Goal: Task Accomplishment & Management: Complete application form

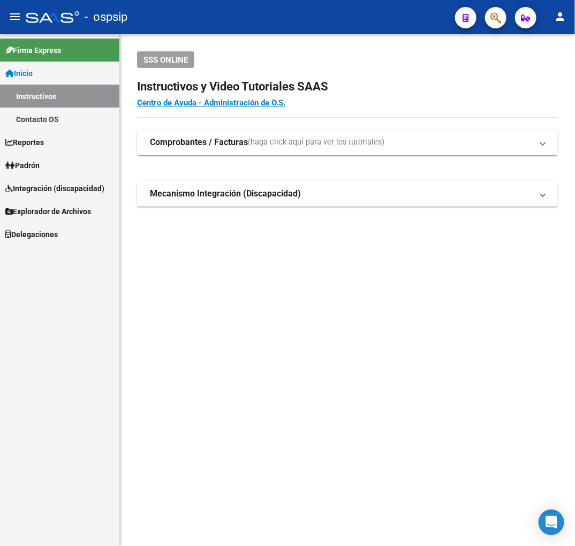
click at [502, 13] on button "button" at bounding box center [495, 17] width 21 height 21
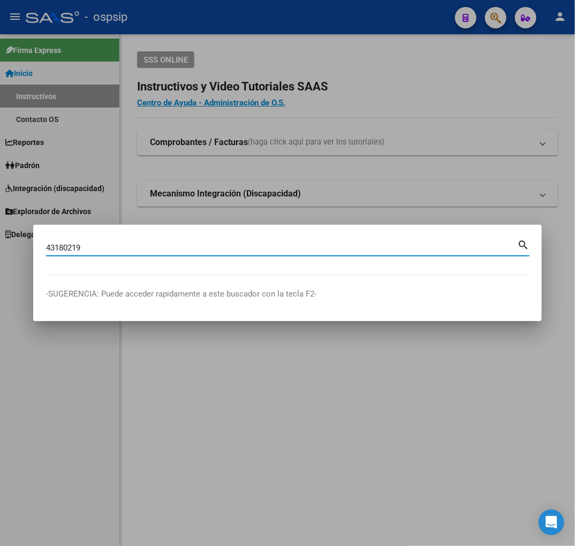
type input "43180219"
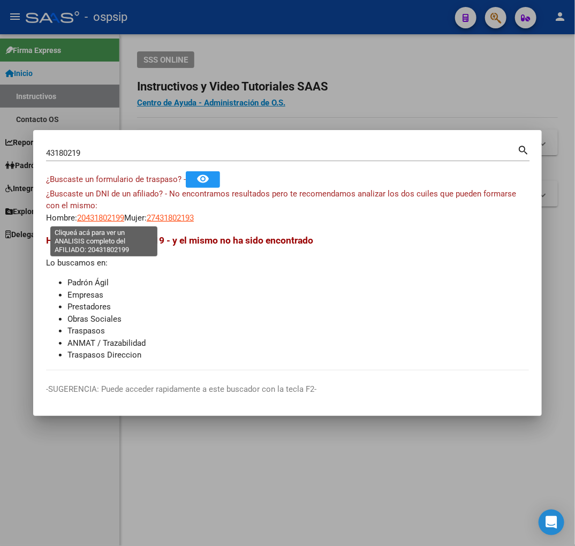
click at [98, 217] on span "20431802199" at bounding box center [100, 218] width 47 height 10
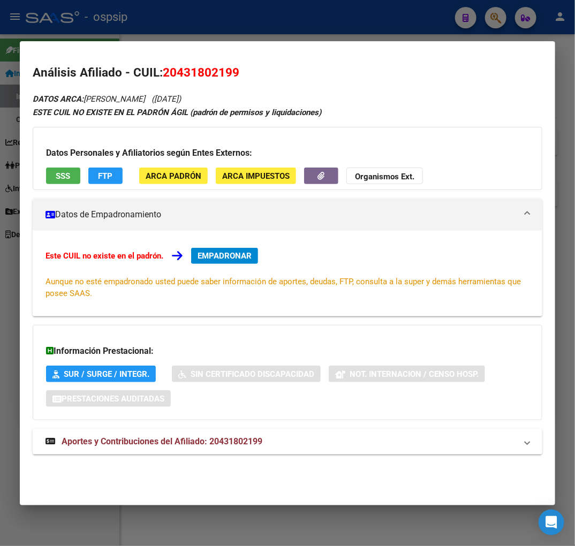
drag, startPoint x: 324, startPoint y: 443, endPoint x: 295, endPoint y: 419, distance: 38.0
click at [323, 442] on mat-panel-title "Aportes y Contribuciones del Afiliado: 20431802199" at bounding box center [280, 441] width 471 height 13
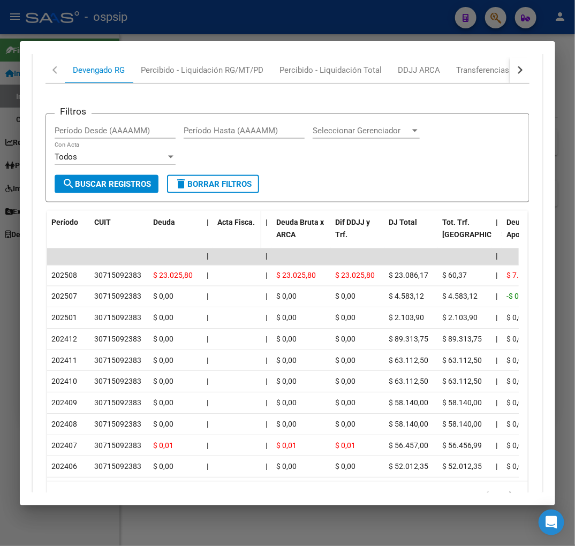
scroll to position [515, 0]
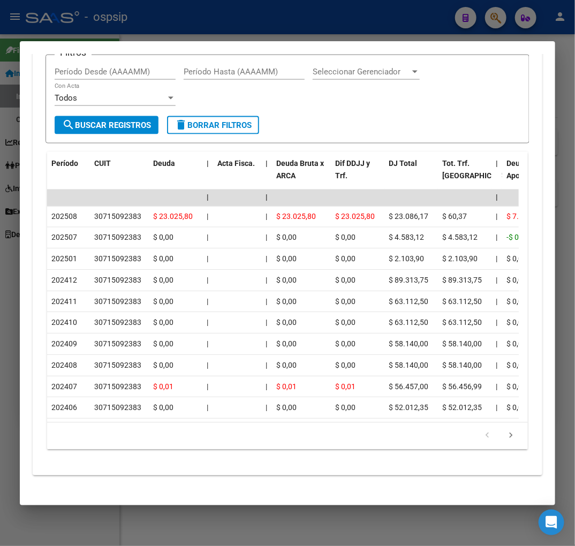
drag, startPoint x: 133, startPoint y: 17, endPoint x: 142, endPoint y: 22, distance: 10.3
click at [134, 17] on div at bounding box center [287, 273] width 575 height 546
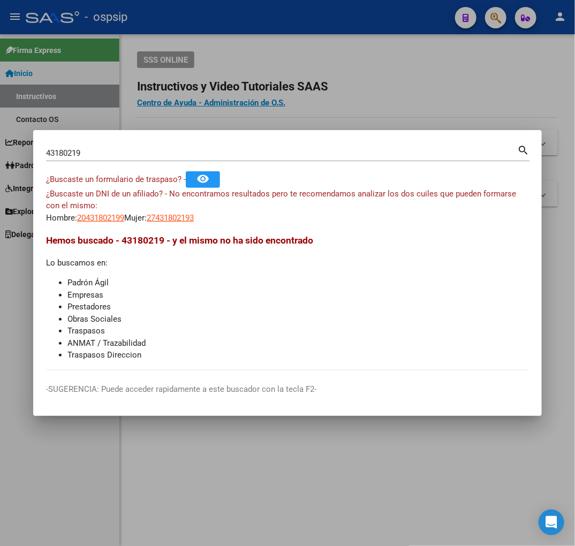
drag, startPoint x: 185, startPoint y: 34, endPoint x: 447, endPoint y: 97, distance: 269.9
click at [210, 51] on div at bounding box center [287, 273] width 575 height 546
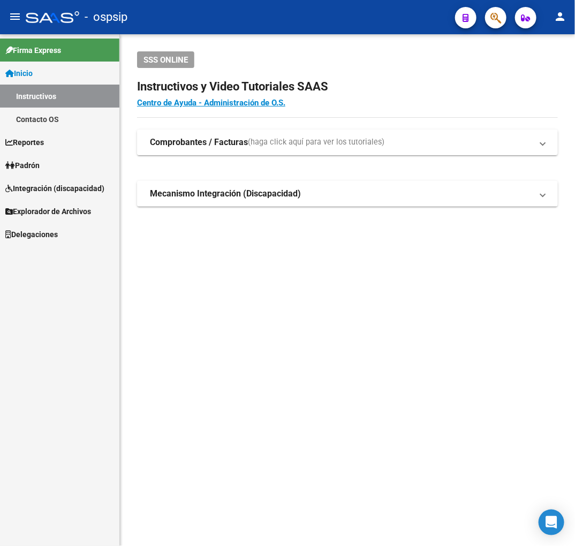
click at [503, 21] on button "button" at bounding box center [495, 17] width 21 height 21
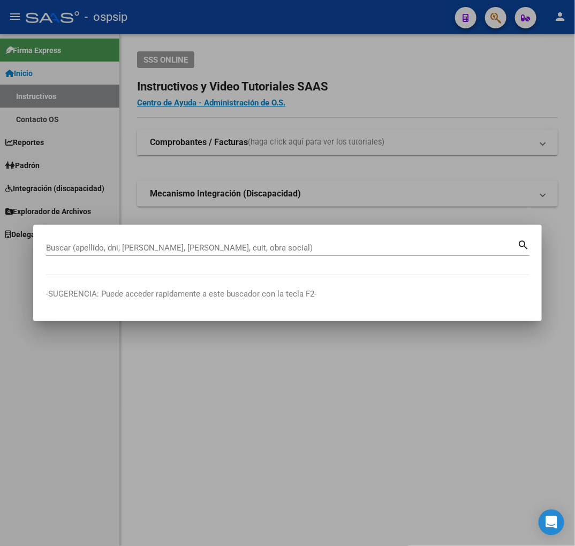
click at [209, 252] on input "Buscar (apellido, dni, cuil, nro traspaso, cuit, obra social)" at bounding box center [281, 248] width 471 height 10
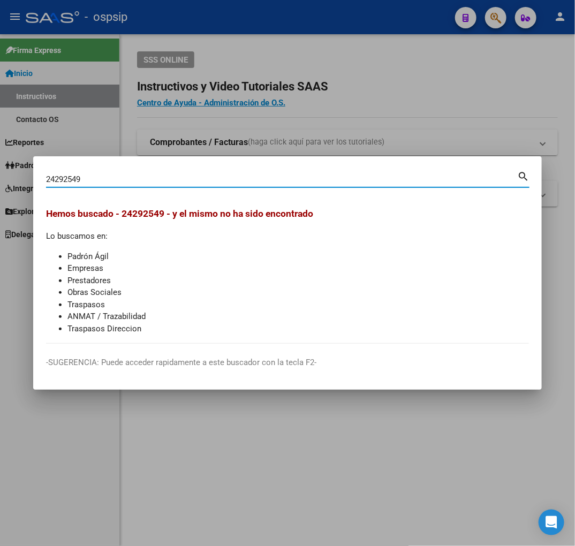
type input "24292549"
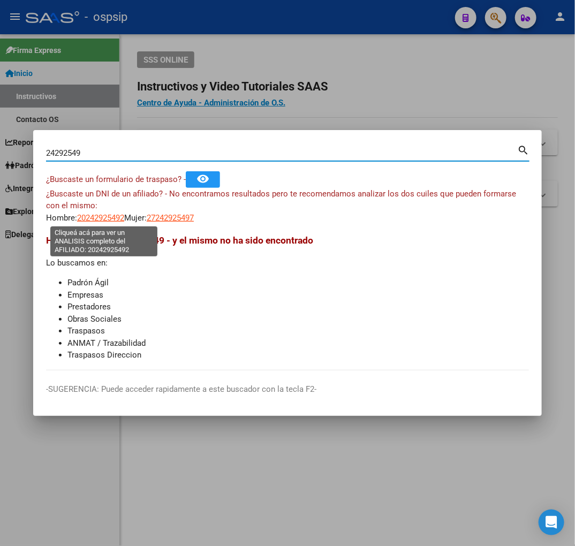
click at [103, 218] on span "20242925492" at bounding box center [100, 218] width 47 height 10
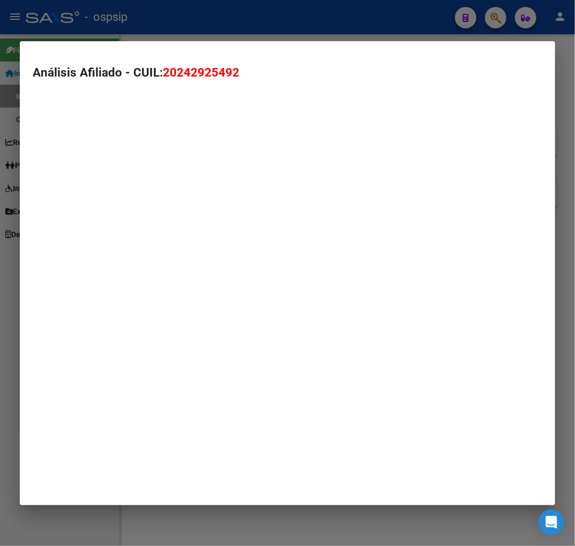
type textarea "20242925492"
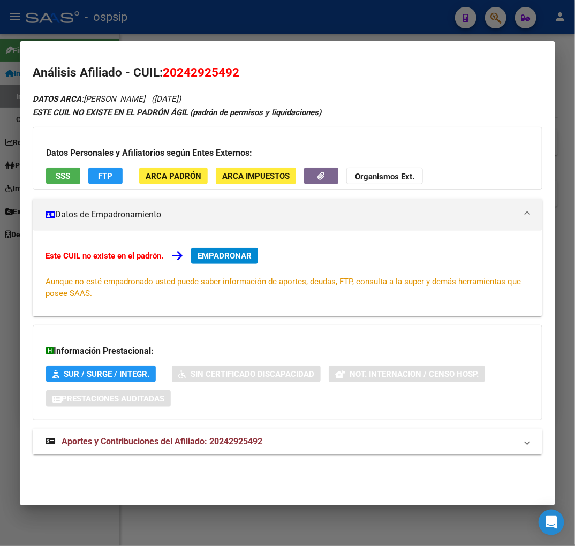
drag, startPoint x: 322, startPoint y: 457, endPoint x: 313, endPoint y: 443, distance: 15.9
click at [318, 451] on div "DATOS ARCA: ARROYO JORGE ERNESTO (15/05/1975) ESTE CUIL NO EXISTE EN EL PADRÓN …" at bounding box center [288, 279] width 510 height 375
drag, startPoint x: 313, startPoint y: 443, endPoint x: 331, endPoint y: 426, distance: 24.6
click at [313, 443] on mat-panel-title "Aportes y Contribuciones del Afiliado: 20242925492" at bounding box center [280, 441] width 471 height 13
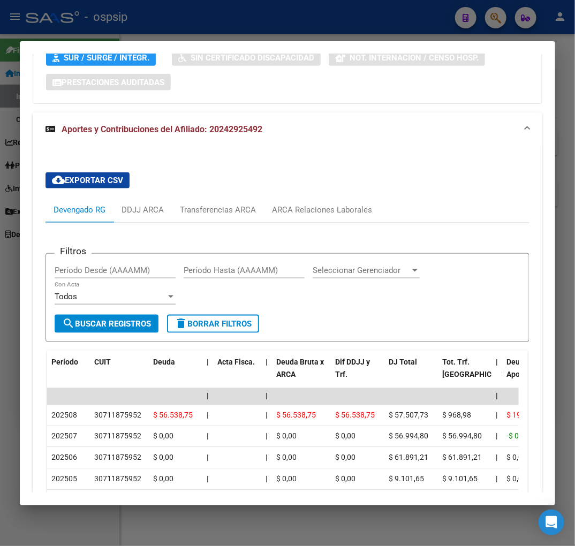
scroll to position [336, 0]
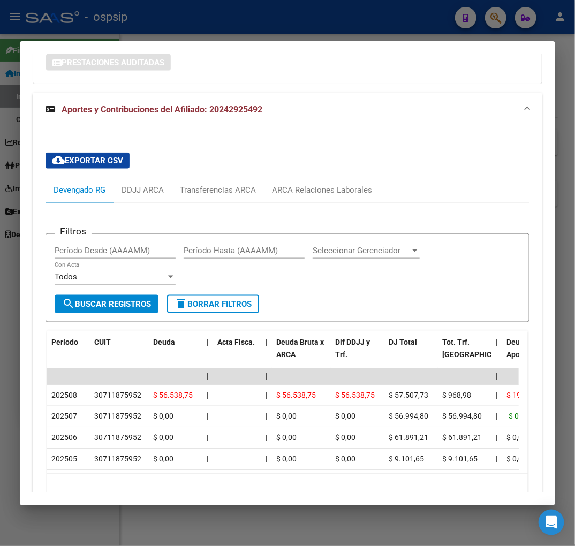
click at [520, 305] on form "Filtros Período Desde (AAAAMM) Período Hasta (AAAAMM) Seleccionar Gerenciador S…" at bounding box center [287, 277] width 484 height 89
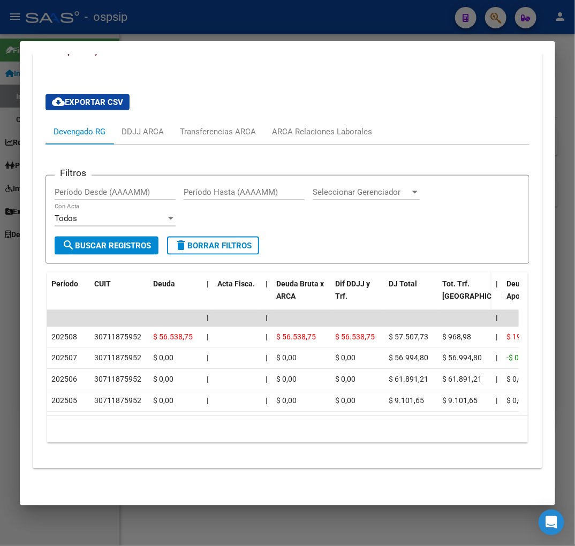
scroll to position [405, 0]
click at [274, 31] on div at bounding box center [287, 273] width 575 height 546
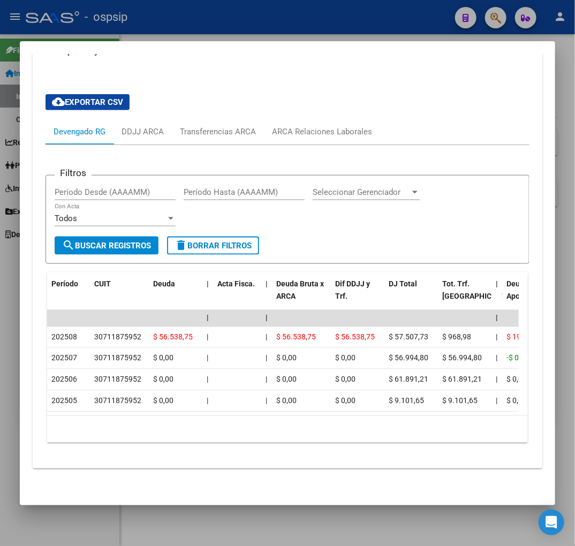
click at [274, 31] on div at bounding box center [287, 273] width 575 height 546
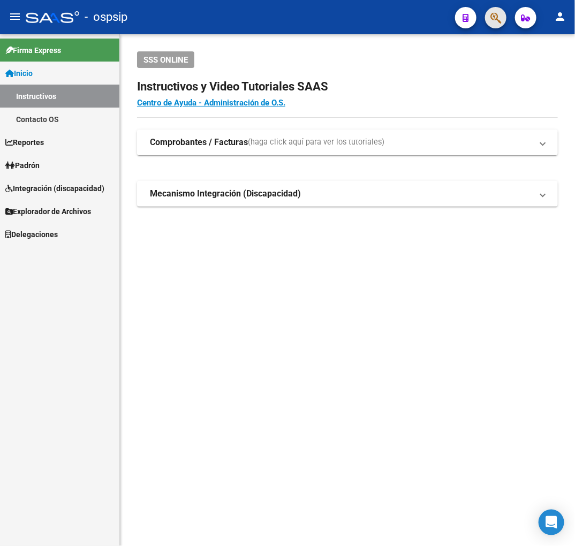
click at [504, 16] on button "button" at bounding box center [495, 17] width 21 height 21
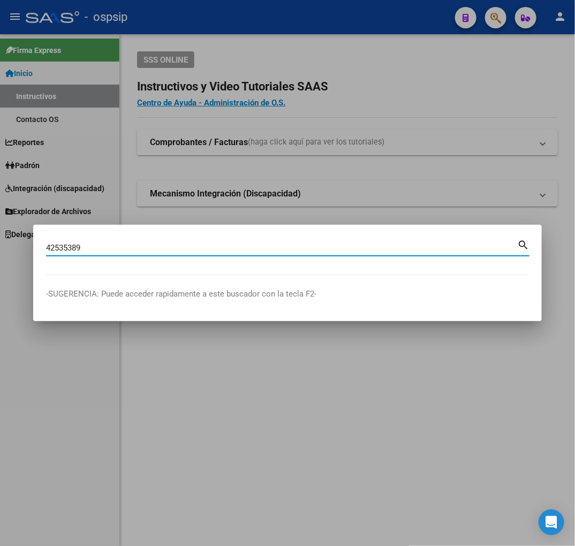
type input "42535389"
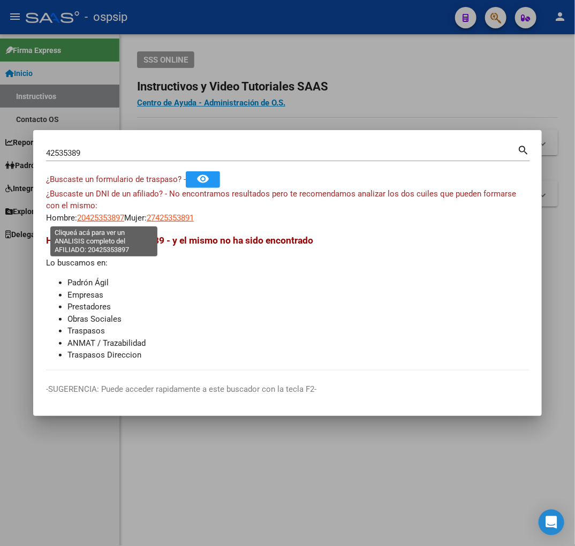
click at [115, 216] on span "20425353897" at bounding box center [100, 218] width 47 height 10
type textarea "20425353897"
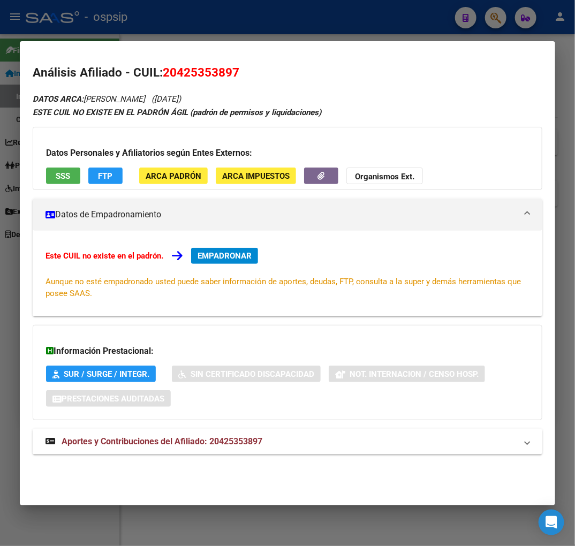
drag, startPoint x: 331, startPoint y: 447, endPoint x: 344, endPoint y: 424, distance: 26.4
click at [331, 447] on mat-panel-title "Aportes y Contribuciones del Afiliado: 20425353897" at bounding box center [280, 441] width 471 height 13
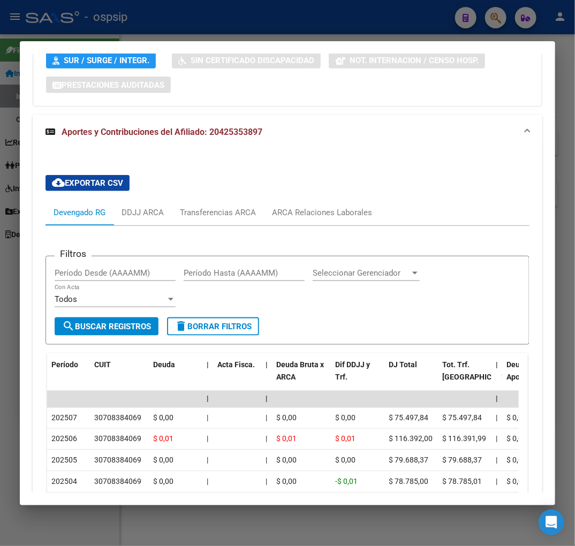
scroll to position [313, 0]
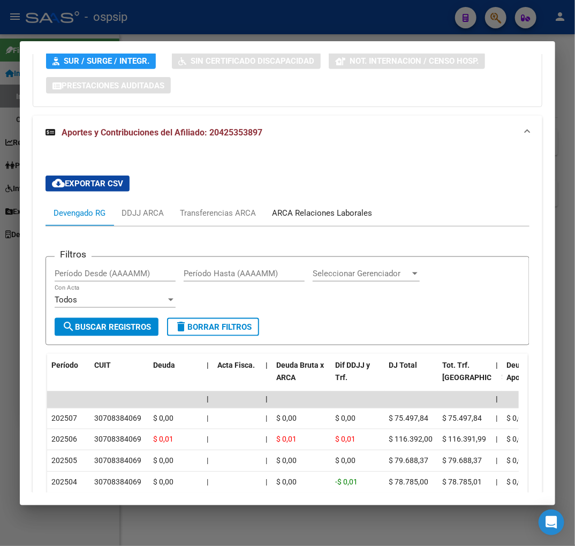
click at [337, 212] on div "ARCA Relaciones Laborales" at bounding box center [322, 213] width 100 height 12
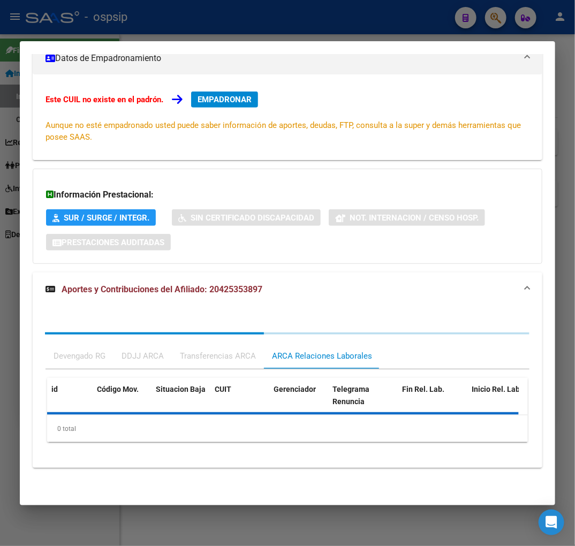
scroll to position [233, 0]
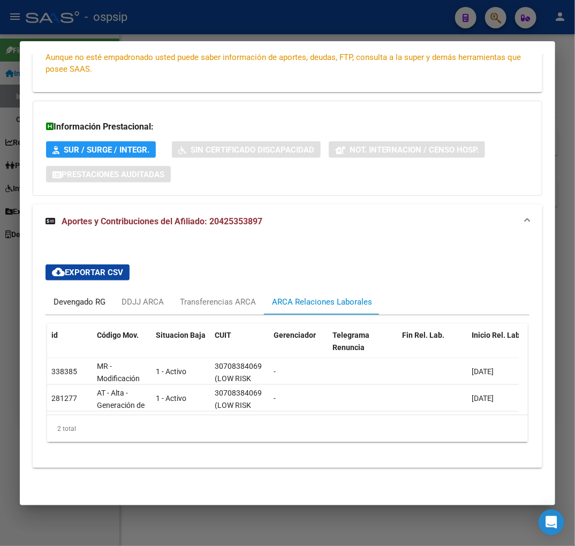
click at [100, 296] on div "Devengado RG" at bounding box center [80, 302] width 52 height 12
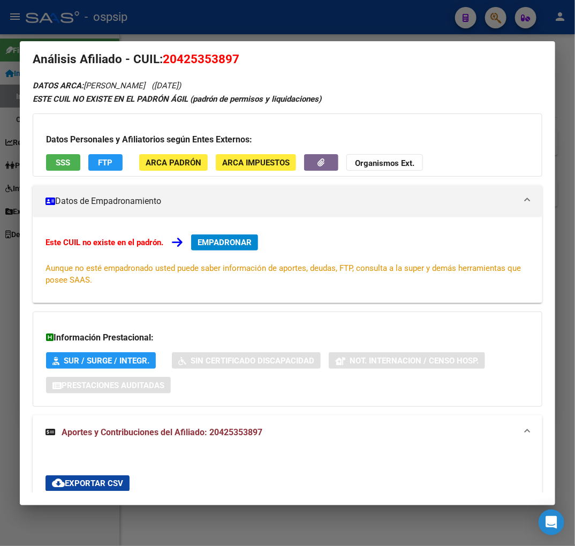
scroll to position [0, 0]
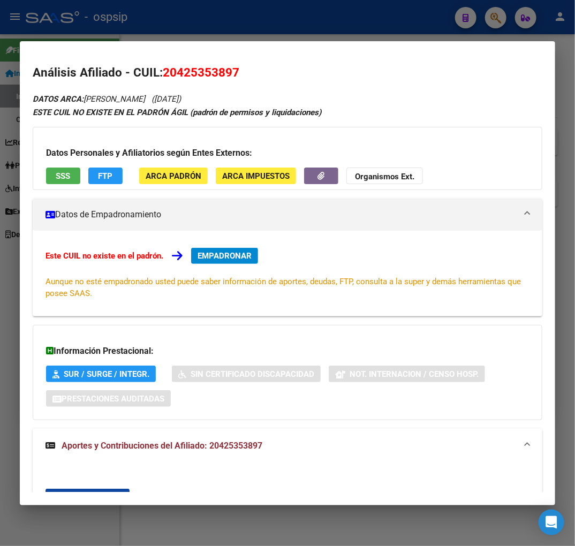
click at [102, 174] on button "FTP" at bounding box center [105, 176] width 34 height 17
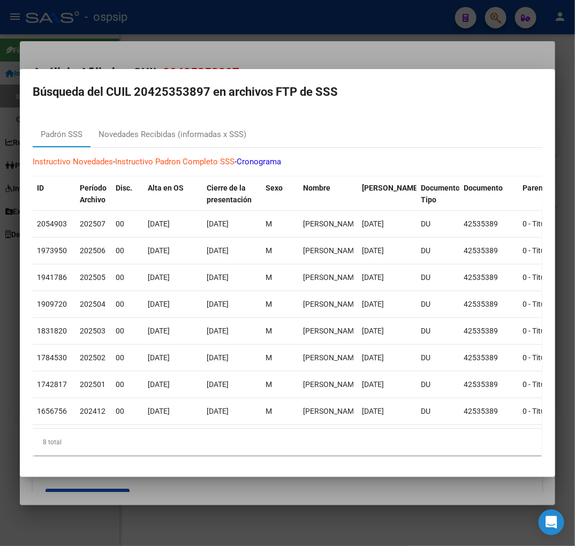
click at [344, 54] on div at bounding box center [287, 273] width 575 height 546
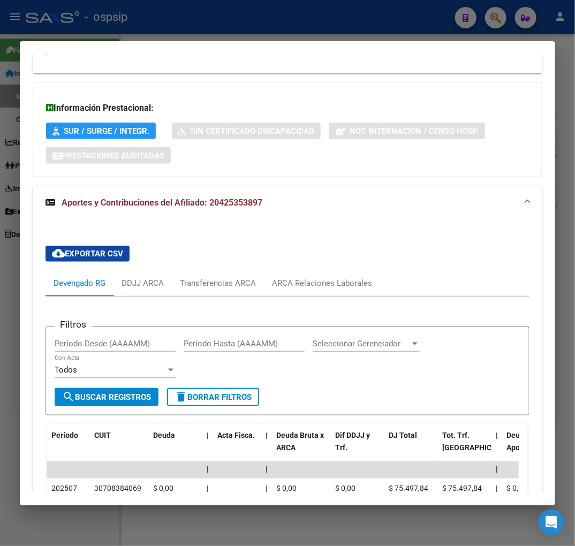
scroll to position [416, 0]
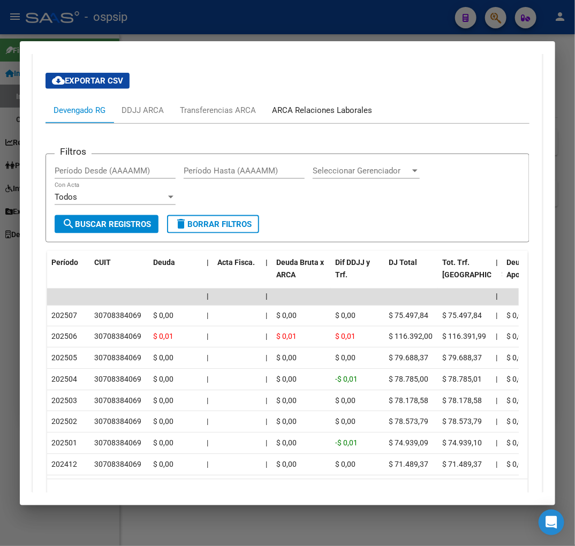
click at [328, 111] on div "ARCA Relaciones Laborales" at bounding box center [322, 110] width 100 height 12
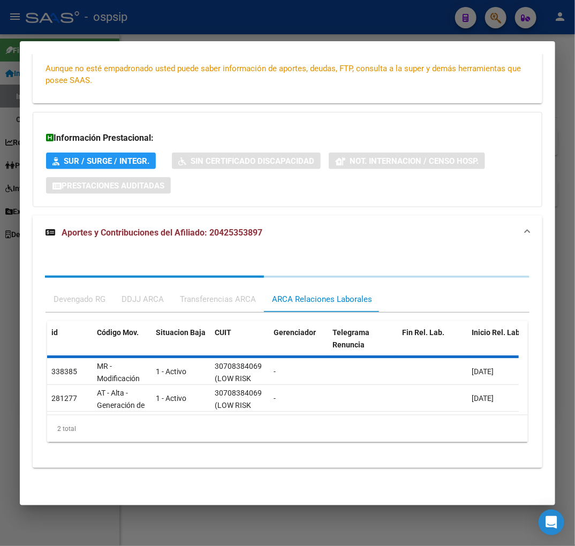
scroll to position [233, 0]
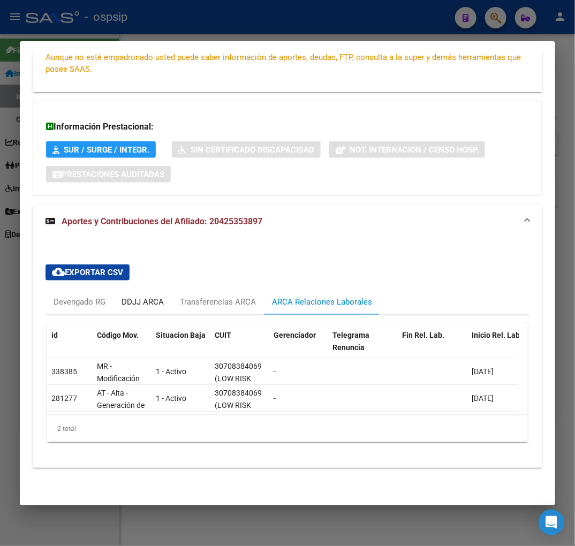
click at [161, 296] on div "DDJJ ARCA" at bounding box center [143, 302] width 42 height 12
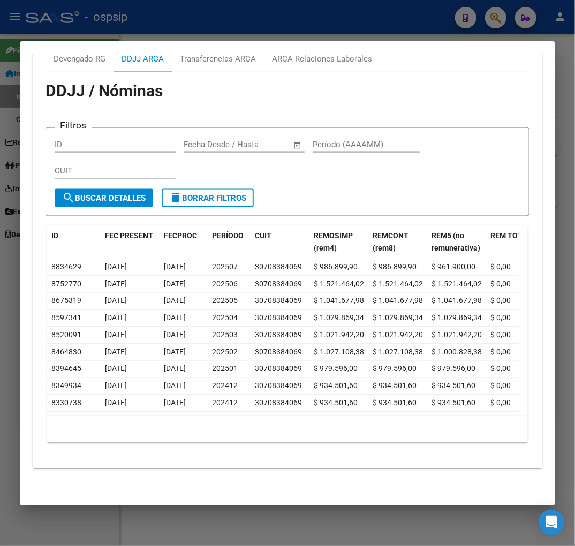
scroll to position [476, 0]
click at [293, 20] on div at bounding box center [287, 273] width 575 height 546
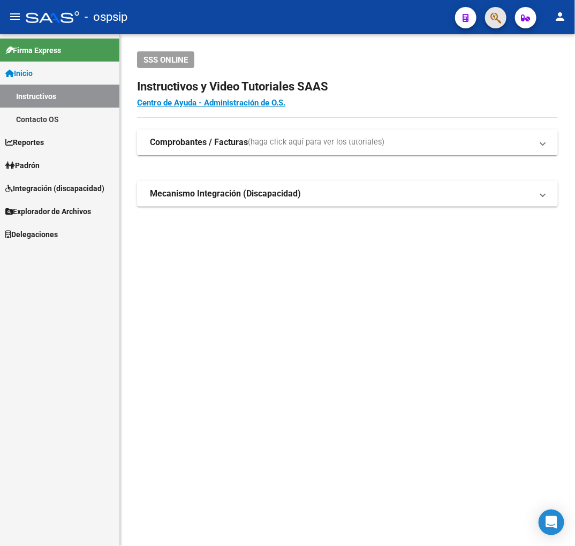
click at [497, 27] on span "button" at bounding box center [495, 18] width 11 height 22
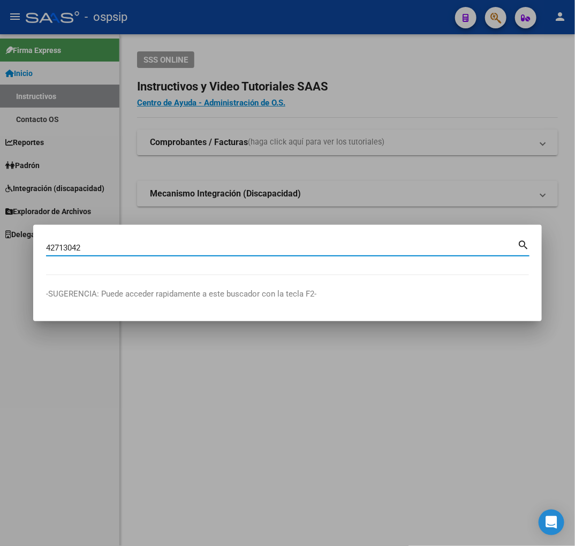
type input "42713042"
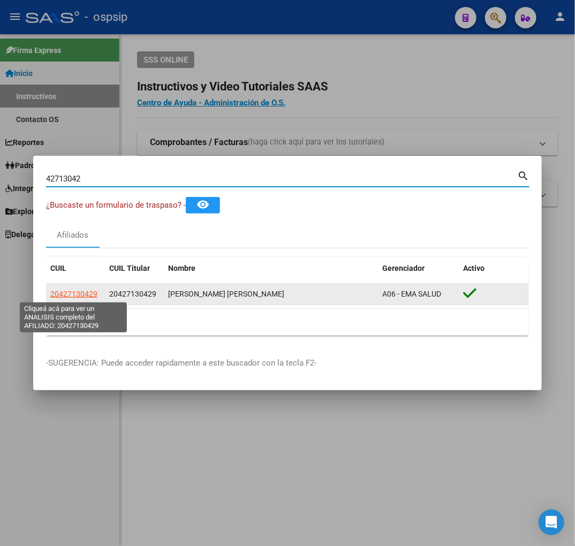
click at [86, 293] on span "20427130429" at bounding box center [73, 294] width 47 height 9
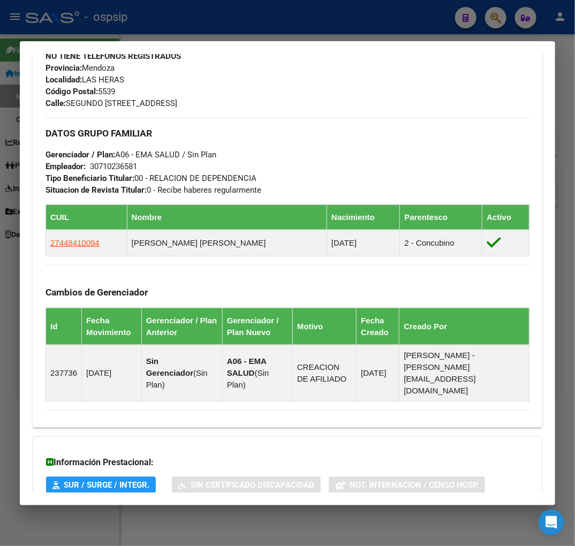
scroll to position [568, 0]
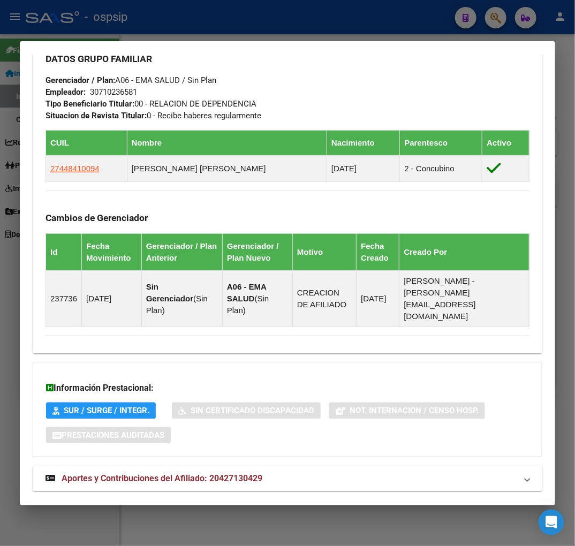
click at [332, 430] on div "Información Prestacional: SUR / SURGE / INTEGR. Sin Certificado Discapacidad No…" at bounding box center [288, 409] width 510 height 95
click at [344, 472] on mat-panel-title "Aportes y Contribuciones del Afiliado: 20427130429" at bounding box center [280, 478] width 471 height 13
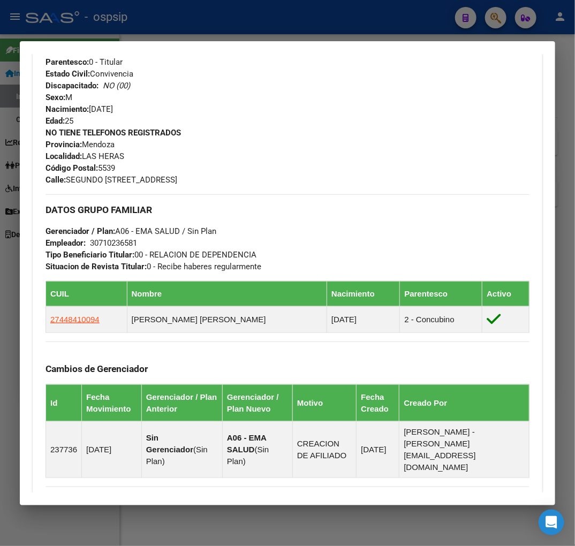
scroll to position [208, 0]
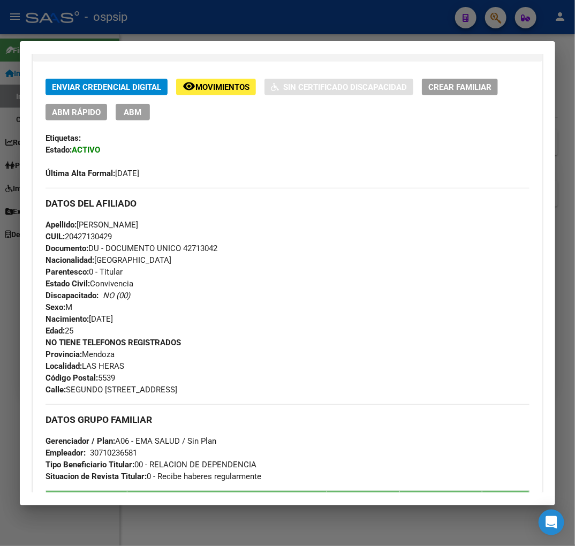
drag, startPoint x: 300, startPoint y: 183, endPoint x: 303, endPoint y: 197, distance: 14.3
click at [302, 188] on div "Enviar Credencial Digital remove_red_eye Movimientos Sin Certificado Discapacid…" at bounding box center [287, 388] width 484 height 618
click at [462, 224] on div "Apellido: ALEJO AGUSTIN VARGAS PEREIRA CUIL: 20427130429 Documento: DU - DOCUME…" at bounding box center [287, 278] width 484 height 118
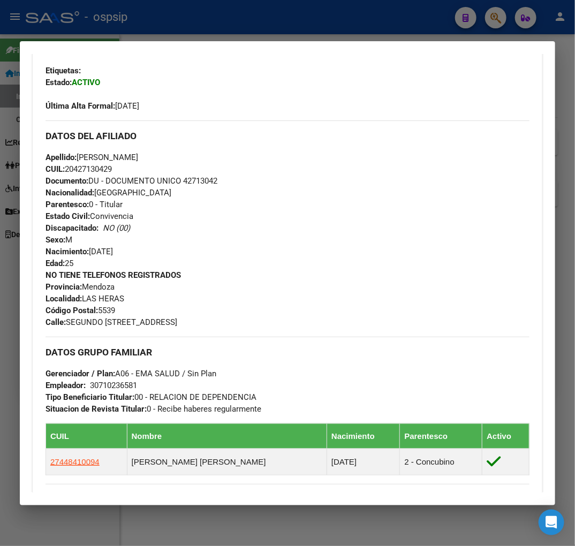
scroll to position [268, 0]
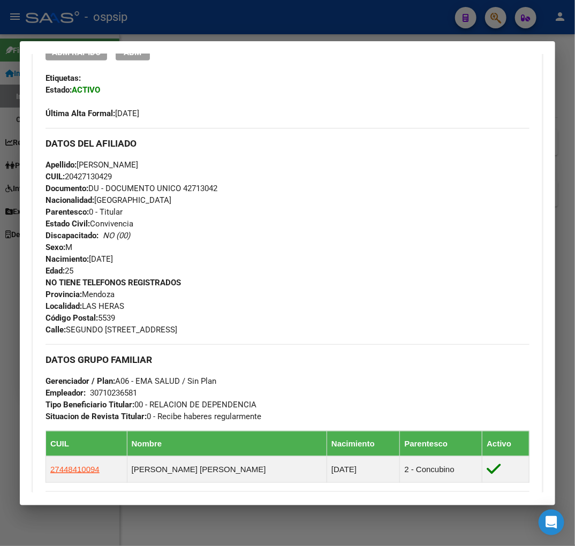
click at [482, 331] on div "NO TIENE TELEFONOS REGISTRADOS Provincia: Mendoza Localidad: LAS HERAS Código P…" at bounding box center [287, 306] width 484 height 59
click at [429, 236] on div "Apellido: ALEJO AGUSTIN VARGAS PEREIRA CUIL: 20427130429 Documento: DU - DOCUME…" at bounding box center [287, 218] width 484 height 118
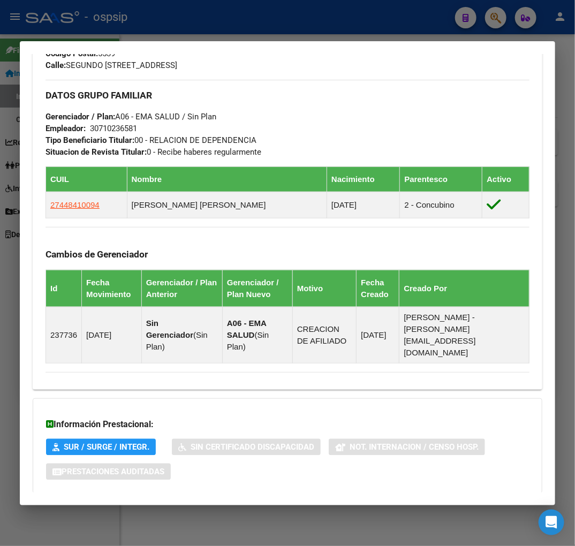
scroll to position [565, 0]
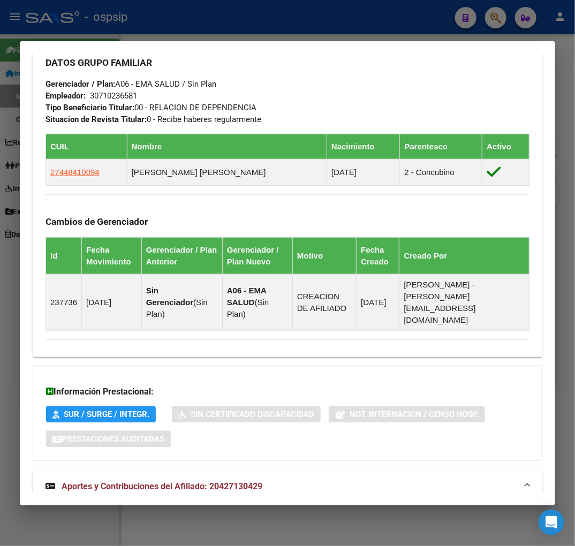
click at [523, 390] on div "Información Prestacional: SUR / SURGE / INTEGR. Sin Certificado Discapacidad No…" at bounding box center [288, 413] width 510 height 95
click at [467, 366] on div "Información Prestacional: SUR / SURGE / INTEGR. Sin Certificado Discapacidad No…" at bounding box center [288, 413] width 510 height 95
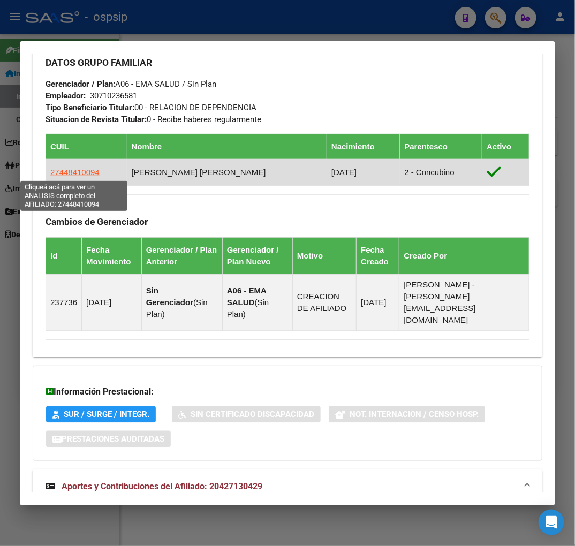
click at [82, 170] on span "27448410094" at bounding box center [74, 172] width 49 height 9
type textarea "27448410094"
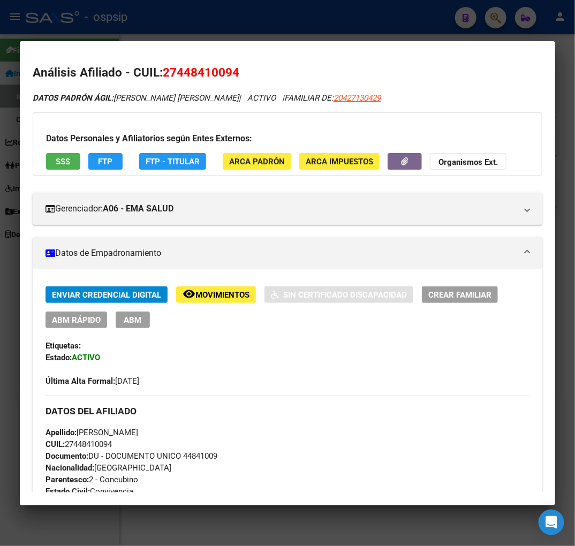
click at [209, 297] on span "Movimientos" at bounding box center [222, 295] width 54 height 10
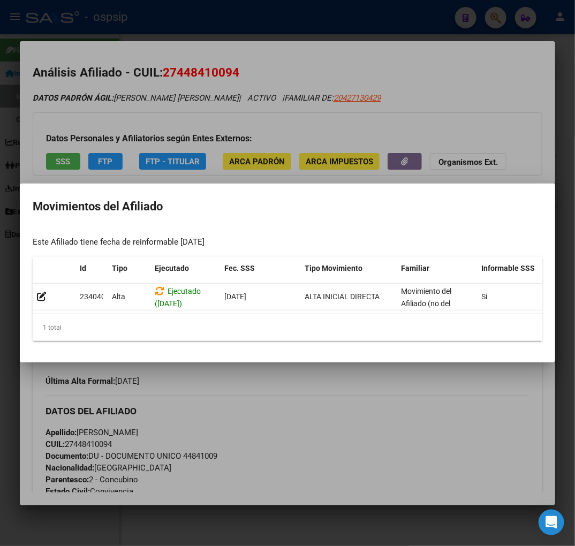
scroll to position [0, 175]
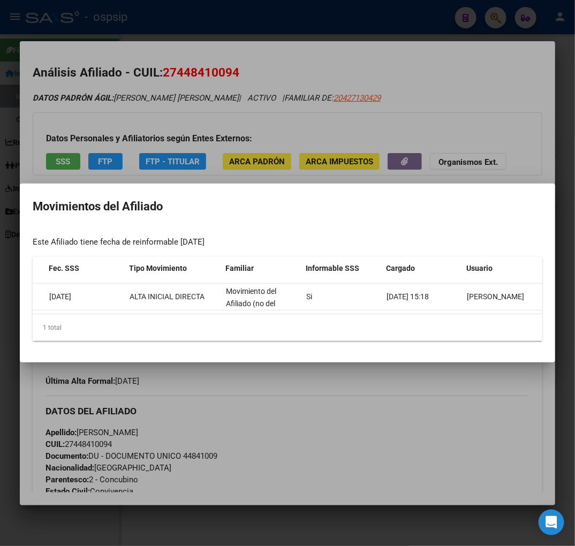
drag, startPoint x: 493, startPoint y: 420, endPoint x: 367, endPoint y: 386, distance: 130.6
click at [439, 405] on div at bounding box center [287, 273] width 575 height 546
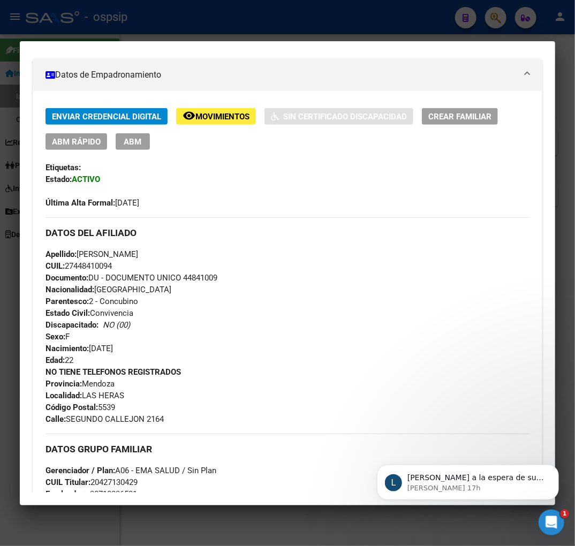
scroll to position [0, 0]
click at [382, 290] on div "Apellido: LUNA JULIETA GODOY SOSA CUIL: 27448410094 Documento: DU - DOCUMENTO U…" at bounding box center [287, 307] width 484 height 118
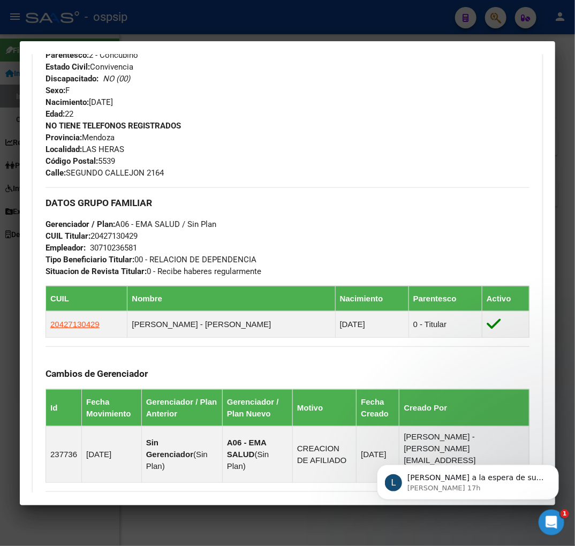
scroll to position [297, 0]
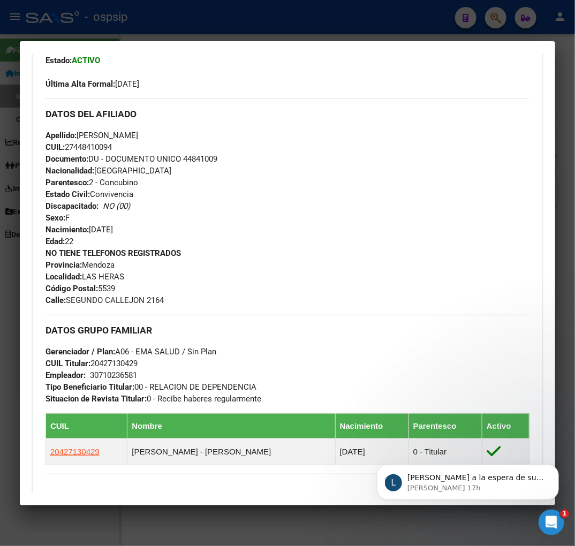
click at [418, 255] on div "NO TIENE TELEFONOS REGISTRADOS Provincia: Mendoza Localidad: LAS HERAS Código P…" at bounding box center [287, 276] width 484 height 59
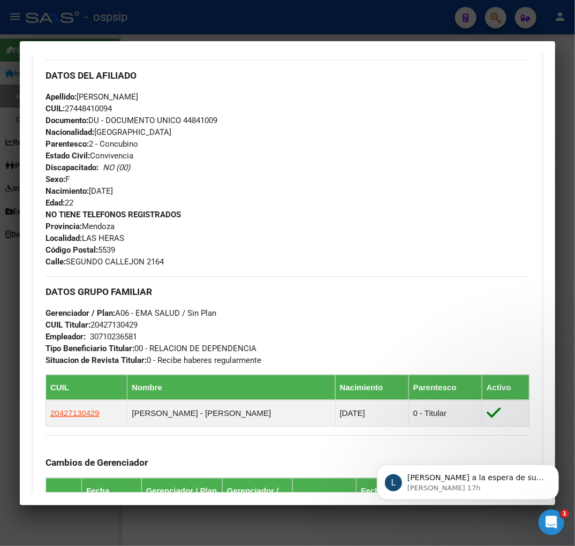
scroll to position [475, 0]
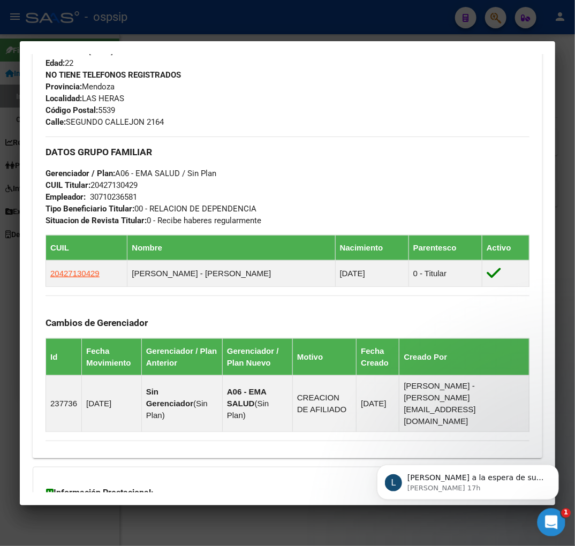
click at [549, 525] on icon "Abrir Intercom Messenger" at bounding box center [550, 521] width 18 height 18
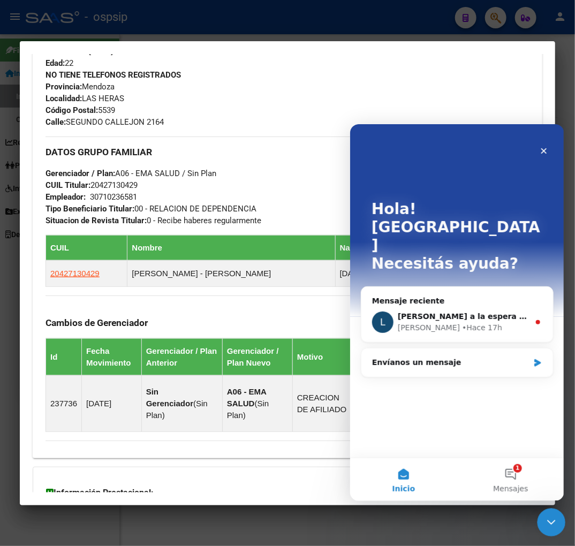
scroll to position [0, 0]
click at [518, 490] on span "Mensajes" at bounding box center [509, 487] width 35 height 7
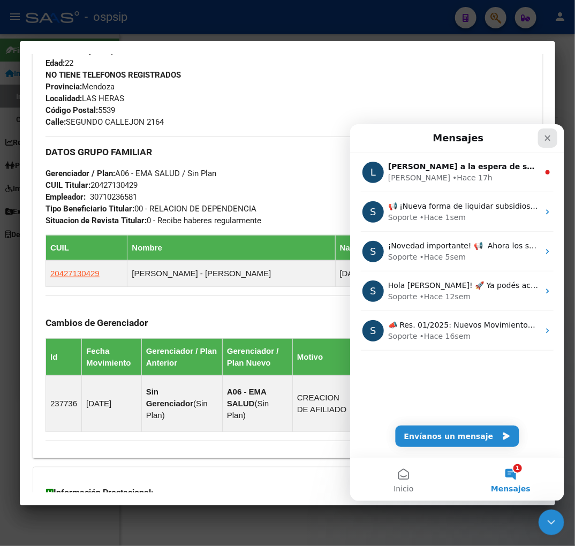
click at [543, 135] on icon "Cerrar" at bounding box center [547, 137] width 9 height 9
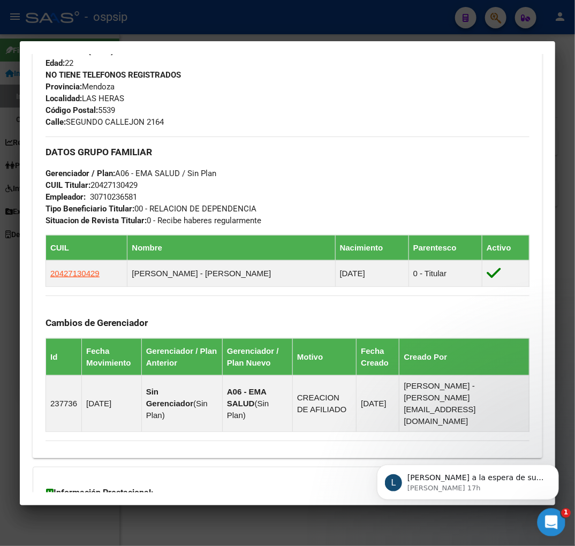
click at [552, 528] on icon "Abrir Intercom Messenger" at bounding box center [550, 521] width 18 height 18
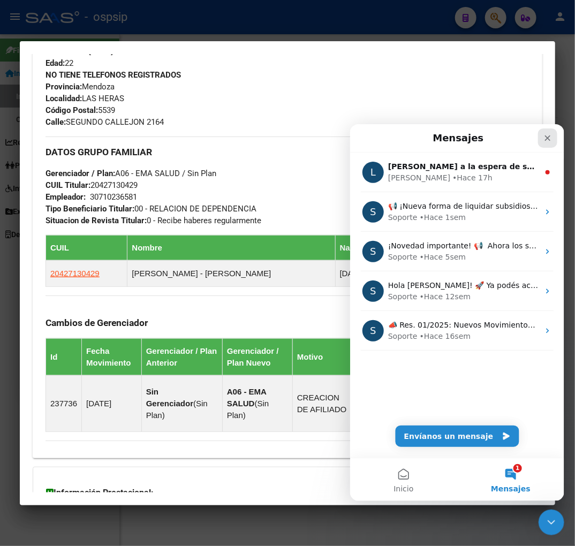
click at [552, 139] on div "Cerrar" at bounding box center [546, 137] width 19 height 19
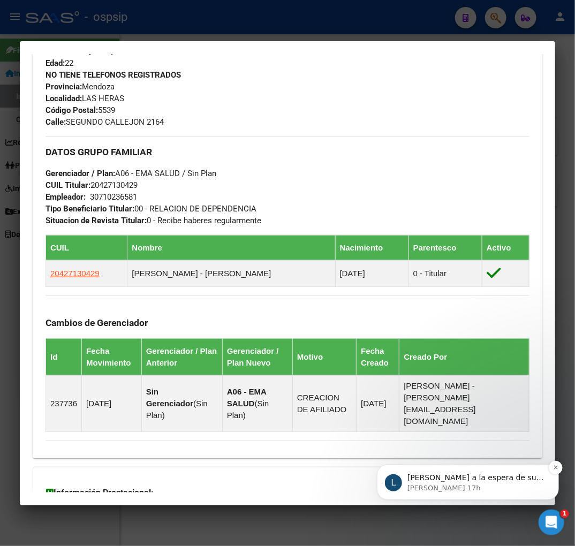
click at [469, 490] on p "Ludmila • Hace 17h" at bounding box center [476, 488] width 138 height 10
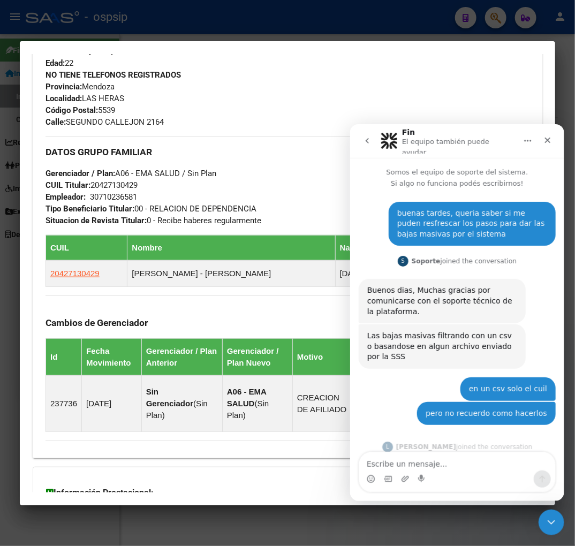
scroll to position [43, 0]
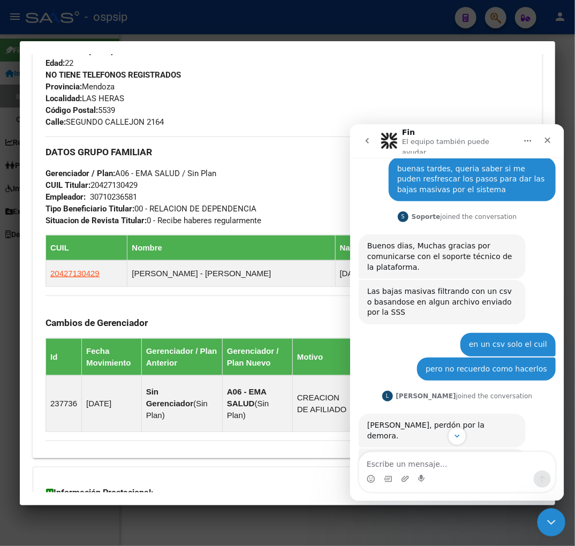
click at [541, 520] on div "Cerrar Intercom Messenger" at bounding box center [550, 521] width 26 height 26
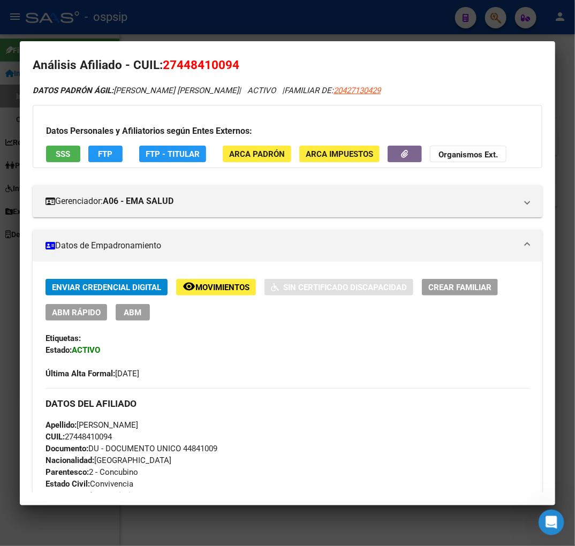
scroll to position [0, 0]
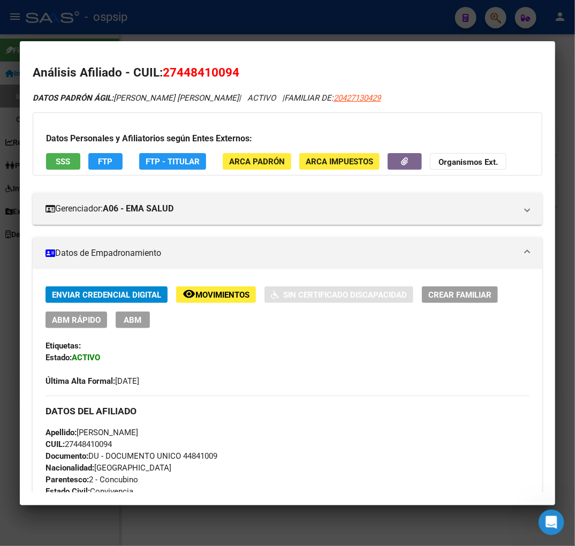
click at [292, 17] on div at bounding box center [287, 273] width 575 height 546
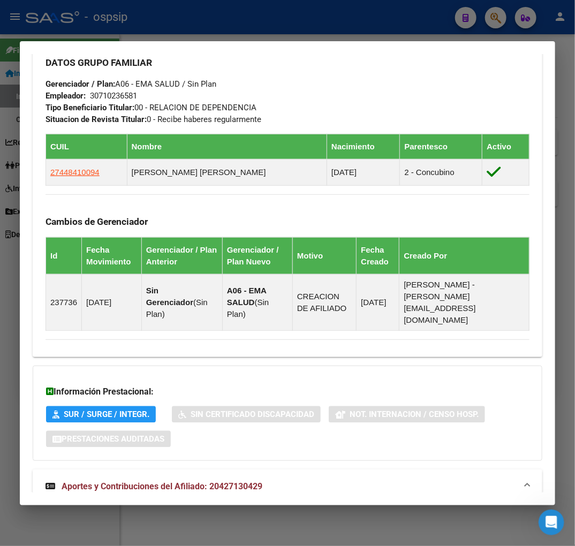
click at [293, 17] on div at bounding box center [287, 273] width 575 height 546
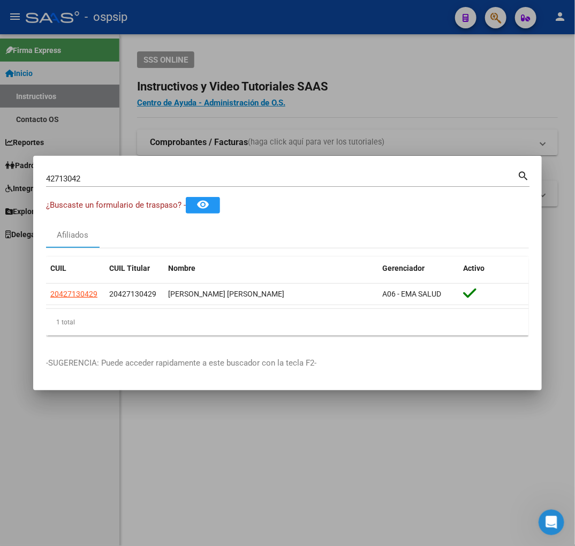
click at [293, 19] on div at bounding box center [287, 273] width 575 height 546
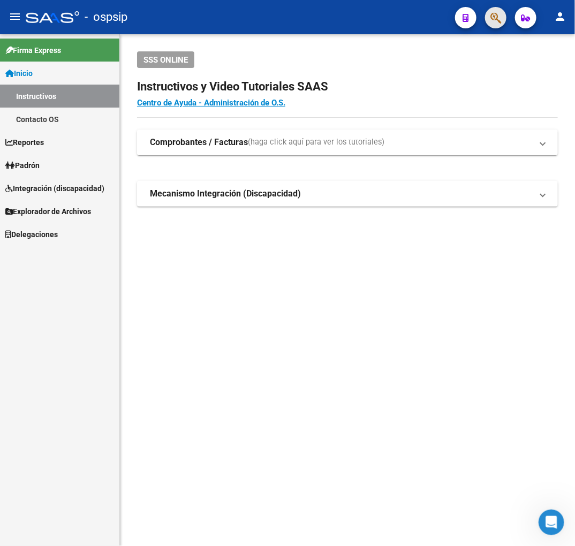
click at [503, 19] on button "button" at bounding box center [495, 17] width 21 height 21
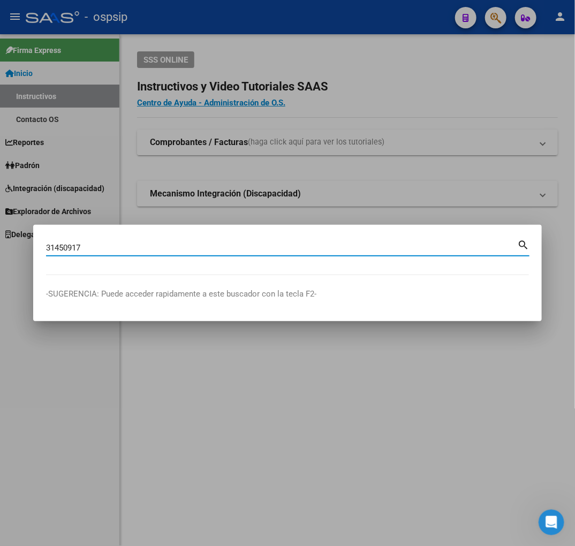
type input "31450917"
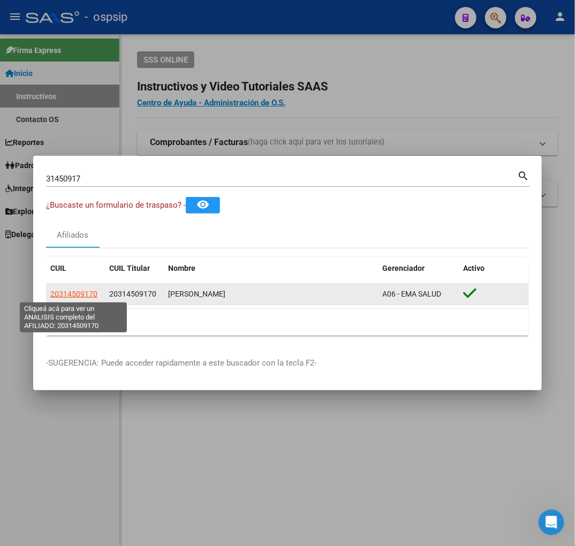
click at [77, 292] on span "20314509170" at bounding box center [73, 294] width 47 height 9
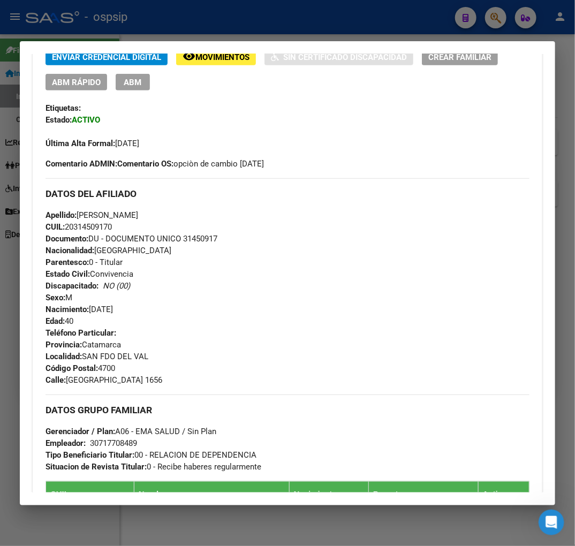
scroll to position [475, 0]
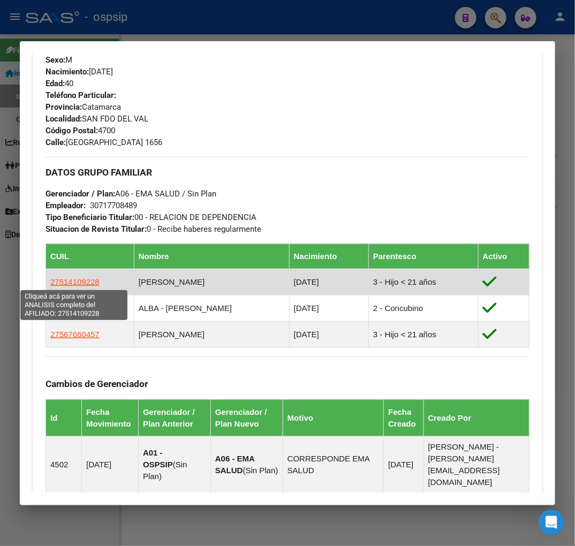
click at [86, 279] on span "27514109228" at bounding box center [74, 281] width 49 height 9
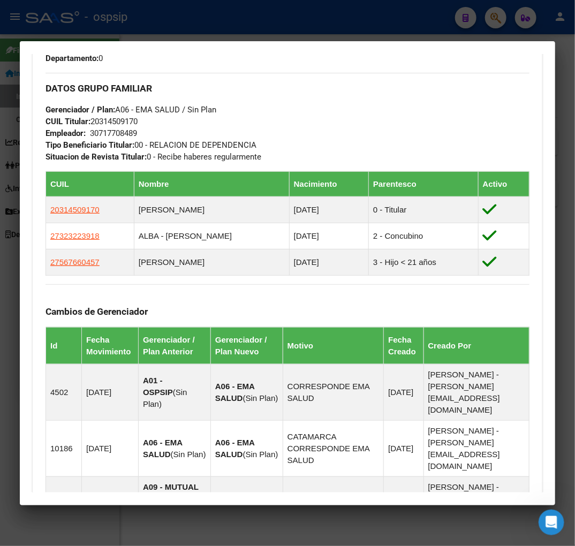
scroll to position [654, 0]
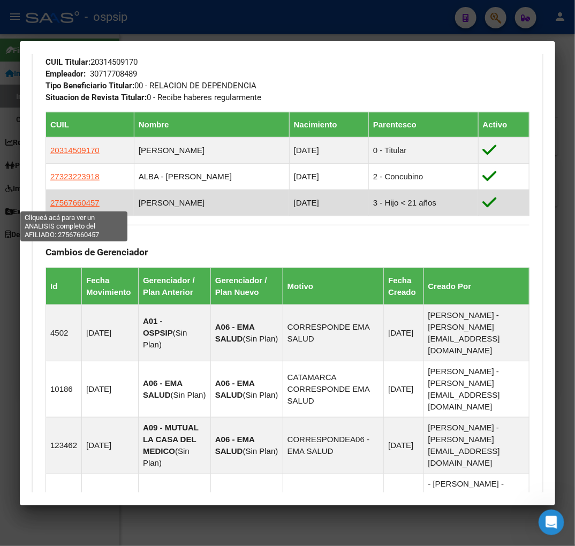
click at [82, 202] on span "27567660457" at bounding box center [74, 202] width 49 height 9
type textarea "27567660457"
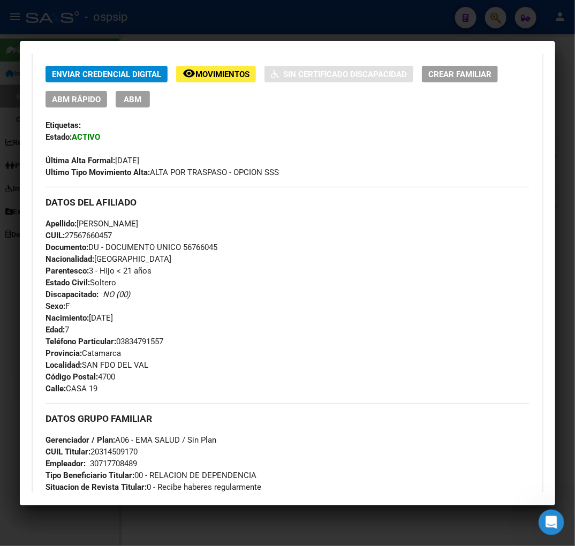
scroll to position [196, 0]
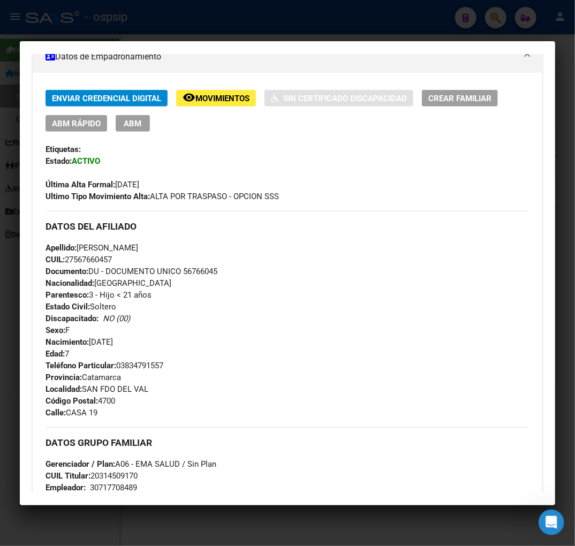
click at [227, 22] on div at bounding box center [287, 273] width 575 height 546
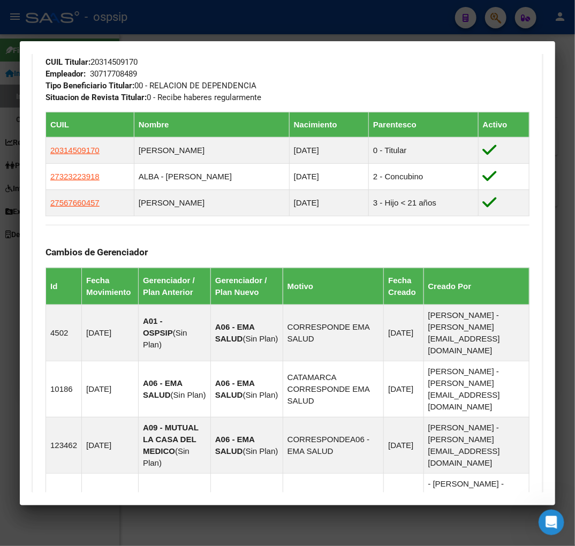
click at [327, 24] on div at bounding box center [287, 273] width 575 height 546
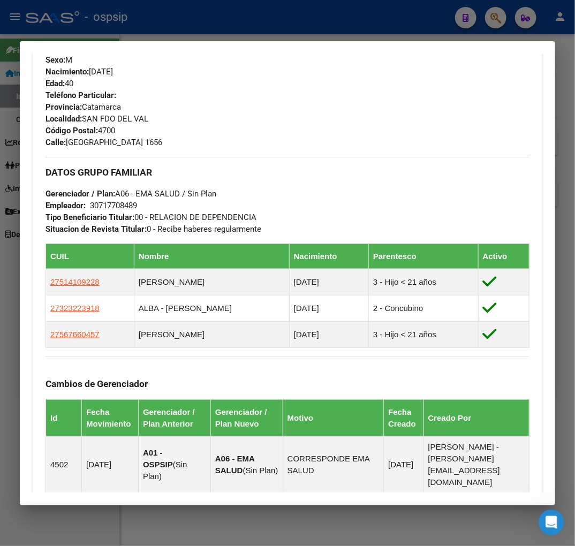
click at [357, 39] on div at bounding box center [287, 273] width 575 height 546
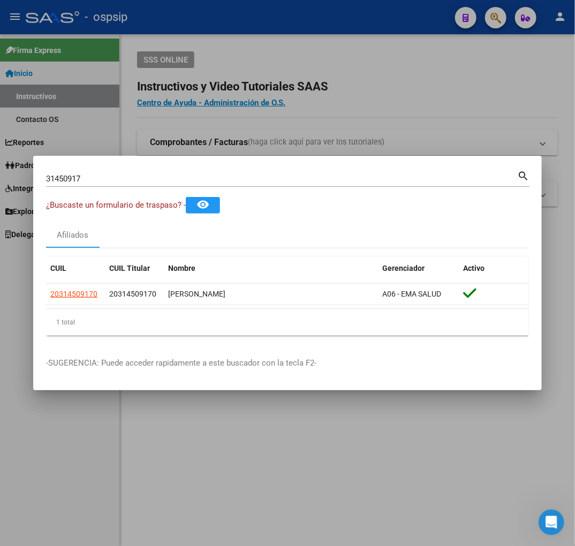
drag, startPoint x: 383, startPoint y: 34, endPoint x: 395, endPoint y: 20, distance: 18.6
click at [383, 33] on div at bounding box center [287, 273] width 575 height 546
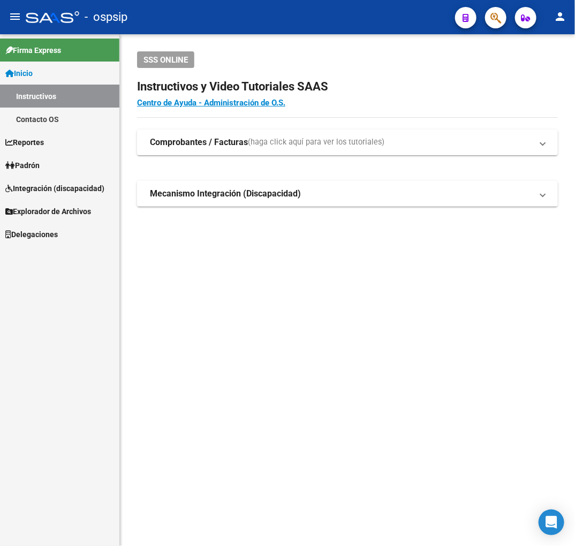
click at [496, 29] on mat-toolbar "menu - ospsip person" at bounding box center [287, 17] width 575 height 34
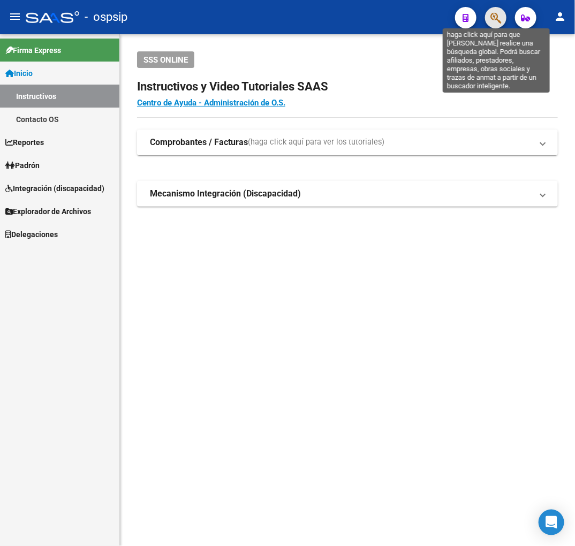
click at [497, 20] on icon "button" at bounding box center [495, 18] width 11 height 12
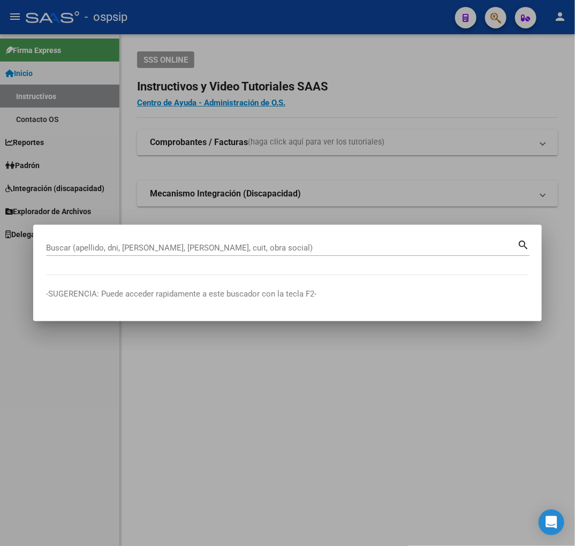
click at [273, 253] on div "Buscar (apellido, dni, cuil, nro traspaso, cuit, obra social)" at bounding box center [281, 248] width 471 height 16
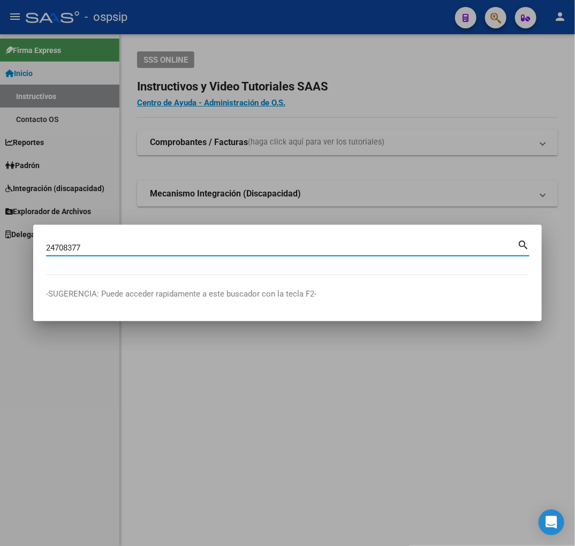
type input "24708377"
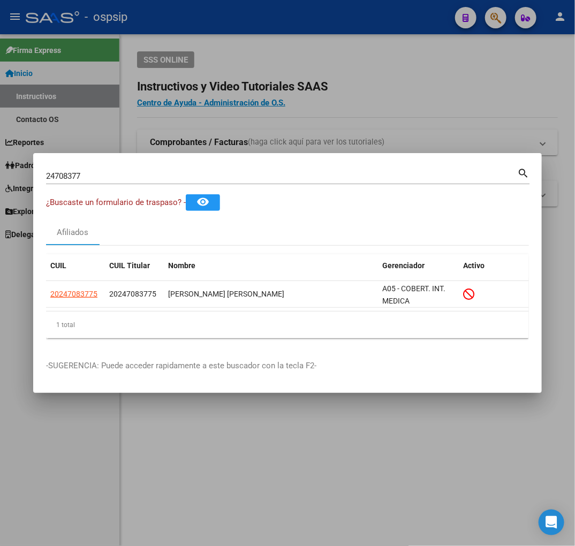
click at [361, 101] on div at bounding box center [287, 273] width 575 height 546
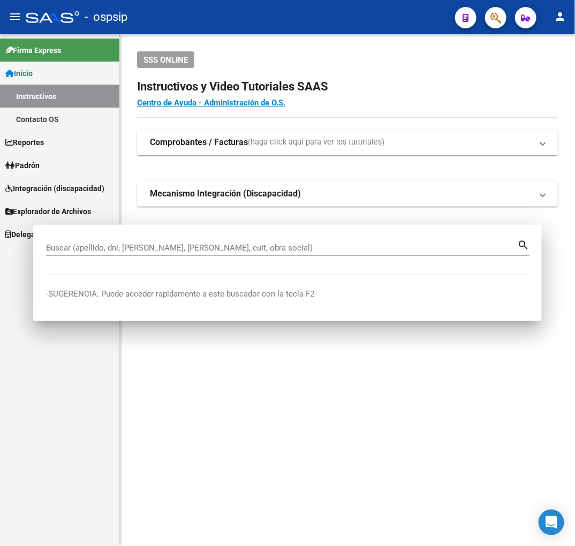
click at [361, 101] on h4 "Centro de Ayuda - Administración de O.S." at bounding box center [347, 103] width 421 height 12
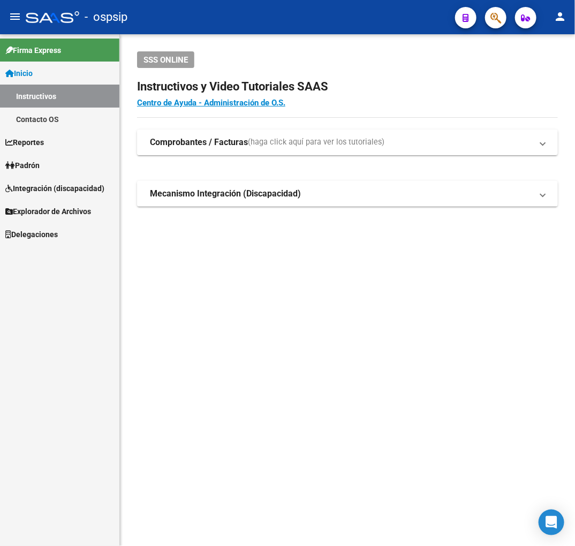
click at [518, 21] on button "button" at bounding box center [525, 17] width 21 height 21
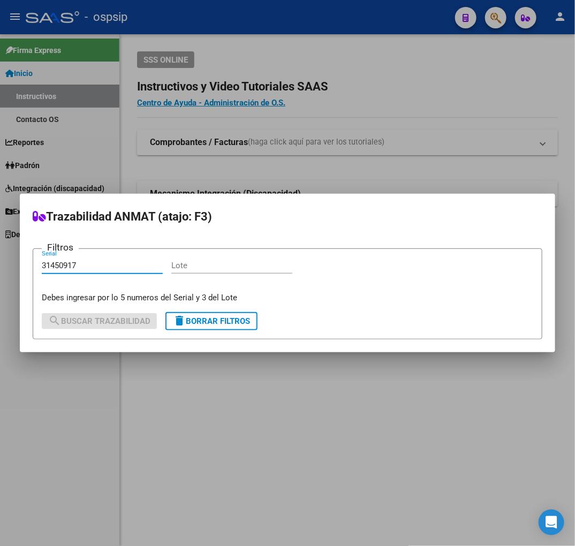
type input "31450917"
click at [57, 269] on div "31450917 Serial" at bounding box center [102, 265] width 121 height 16
drag, startPoint x: 79, startPoint y: 266, endPoint x: 54, endPoint y: 271, distance: 25.2
click at [42, 261] on input "31450917" at bounding box center [102, 266] width 121 height 10
click at [286, 170] on div at bounding box center [287, 273] width 575 height 546
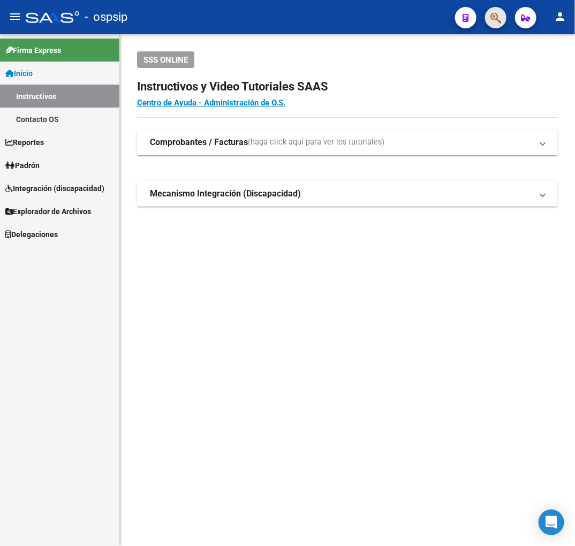
click at [486, 17] on button "button" at bounding box center [495, 17] width 21 height 21
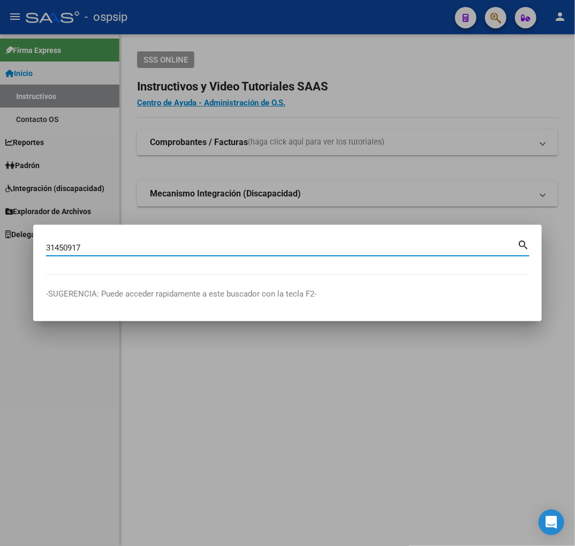
type input "31450917"
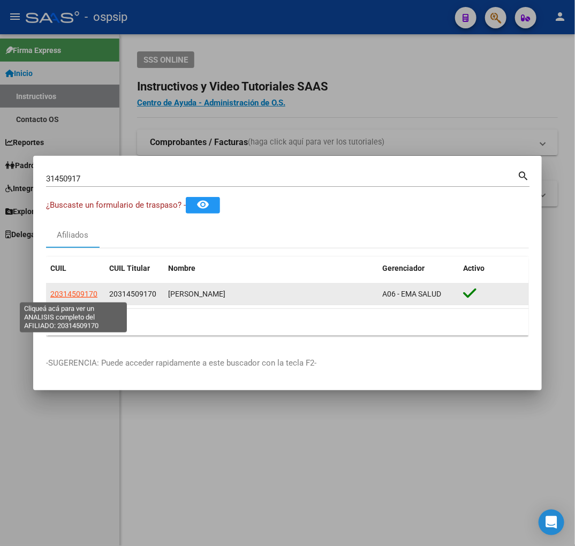
click at [78, 290] on span "20314509170" at bounding box center [73, 294] width 47 height 9
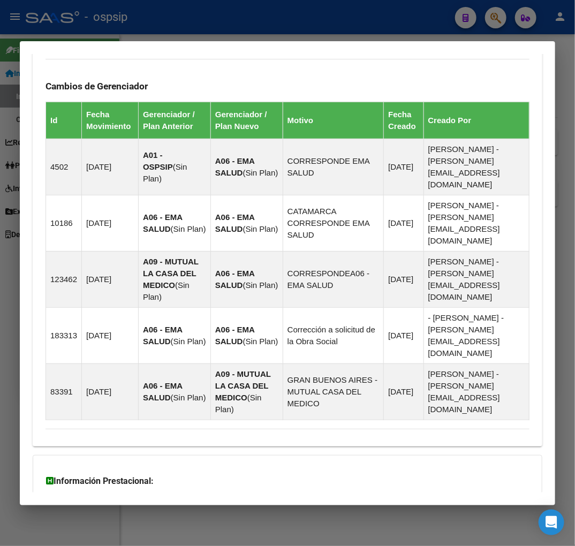
scroll to position [854, 0]
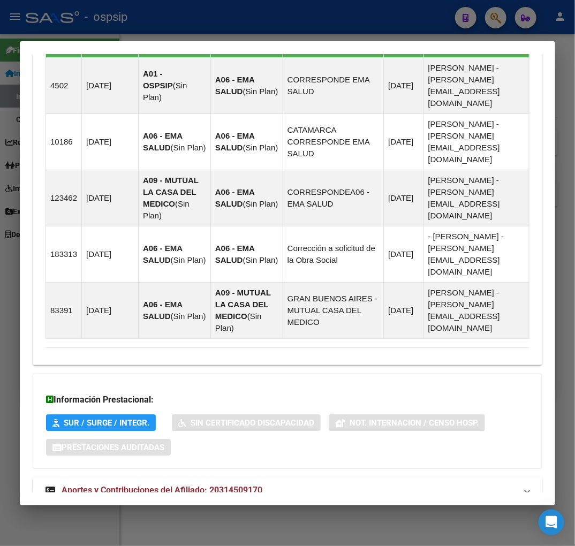
click at [355, 477] on mat-expansion-panel-header "Aportes y Contribuciones del Afiliado: 20314509170" at bounding box center [288, 490] width 510 height 26
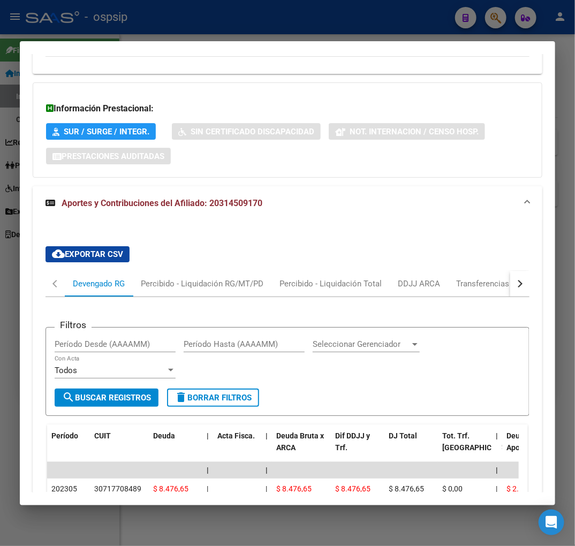
scroll to position [1324, 0]
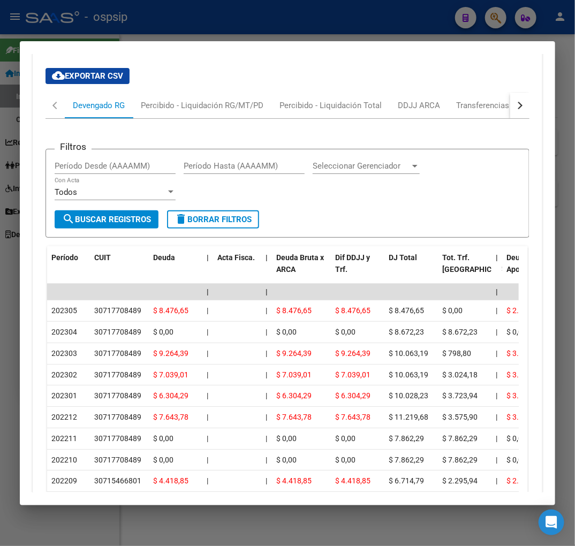
click at [196, 20] on div at bounding box center [287, 273] width 575 height 546
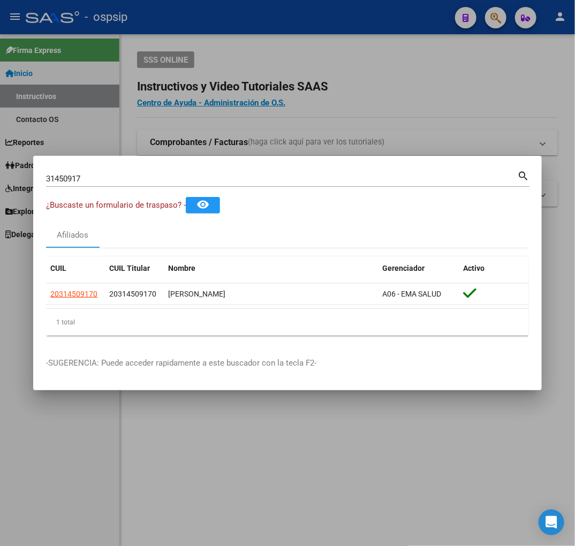
click at [196, 20] on div at bounding box center [287, 273] width 575 height 546
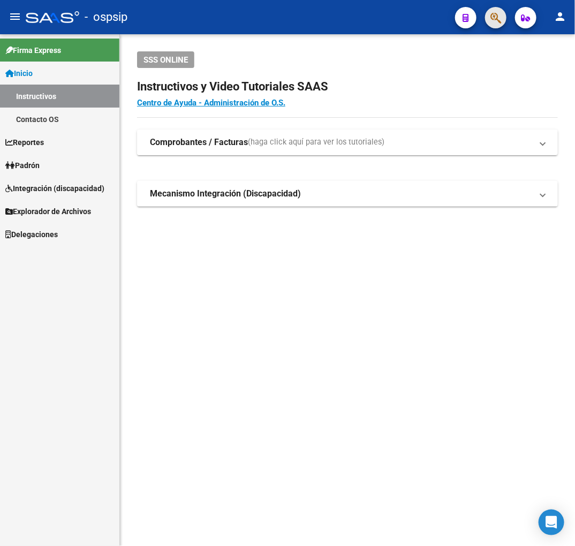
click at [502, 16] on button "button" at bounding box center [495, 17] width 21 height 21
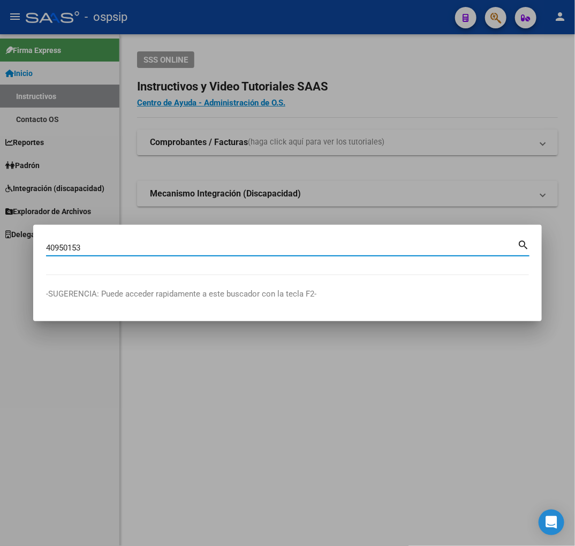
type input "40950153"
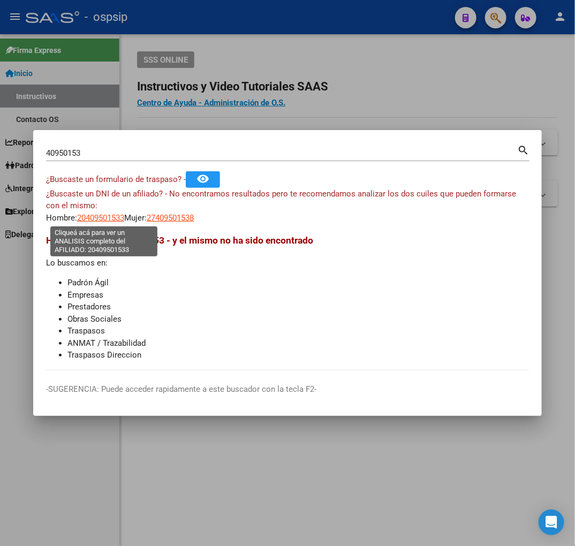
click at [111, 214] on span "20409501533" at bounding box center [100, 218] width 47 height 10
type textarea "20409501533"
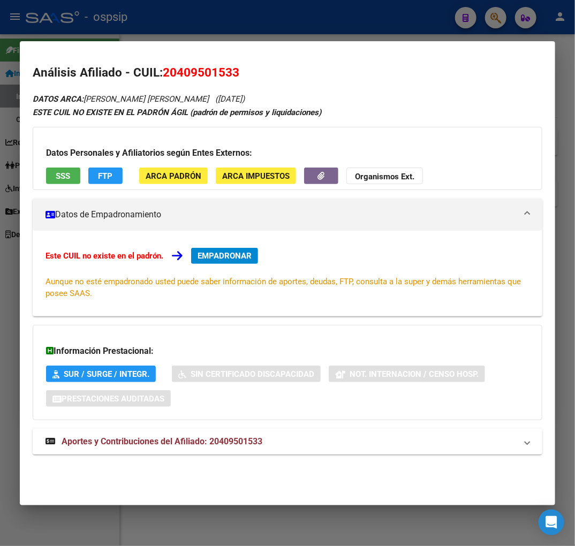
click at [297, 444] on mat-panel-title "Aportes y Contribuciones del Afiliado: 20409501533" at bounding box center [280, 441] width 471 height 13
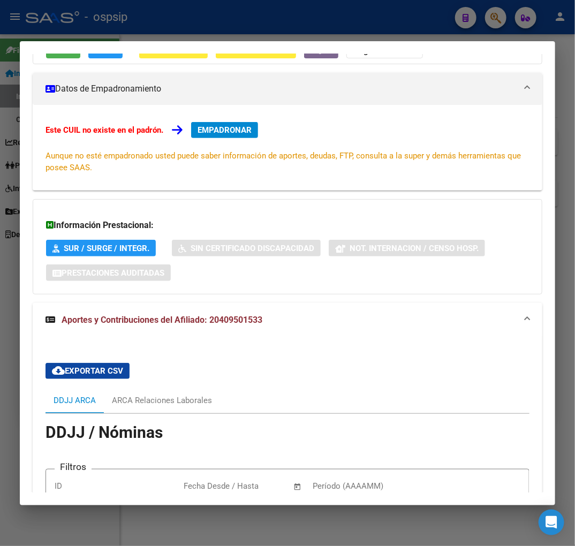
scroll to position [0, 0]
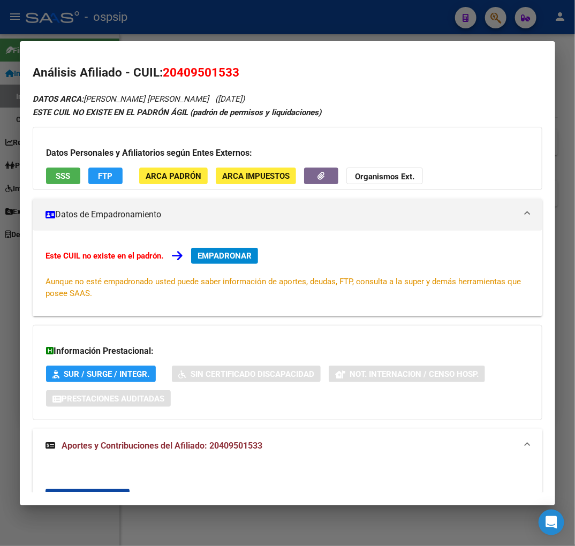
click at [229, 252] on span "EMPADRONAR" at bounding box center [225, 256] width 54 height 10
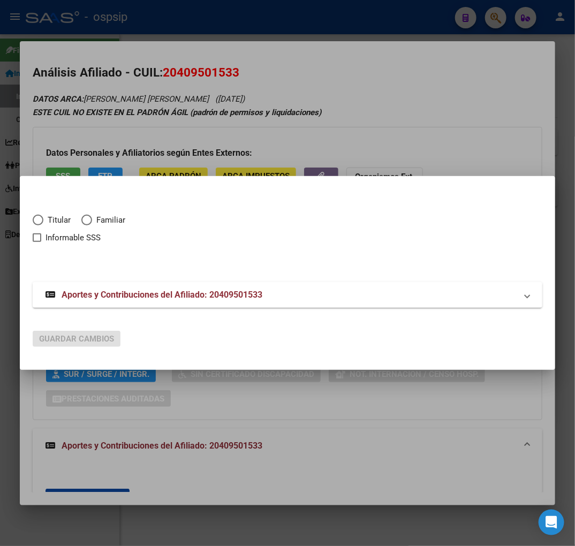
click at [40, 217] on span "Elija una opción" at bounding box center [38, 220] width 11 height 11
click at [40, 217] on input "Titular" at bounding box center [38, 220] width 11 height 11
radio input "true"
checkbox input "true"
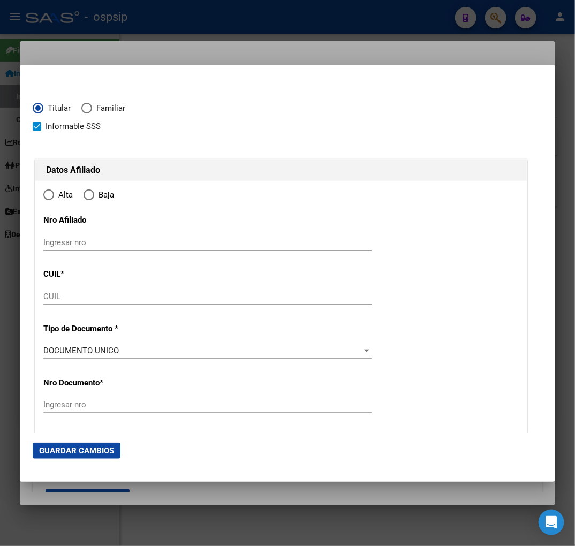
type input "20-40950153-3"
type input "40950153"
type input "VERA PAZ"
type input "FACUNDO NAHUEL"
type input "1998-02-05"
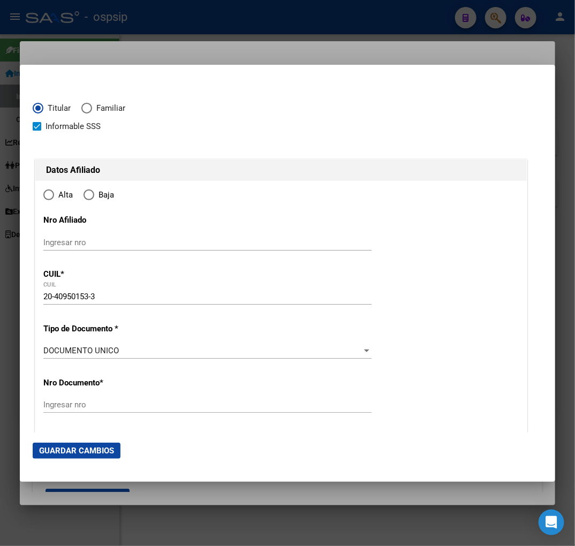
type input "BOULOGNE"
type input "1609"
type input "GORRITI"
type input "2421"
radio input "true"
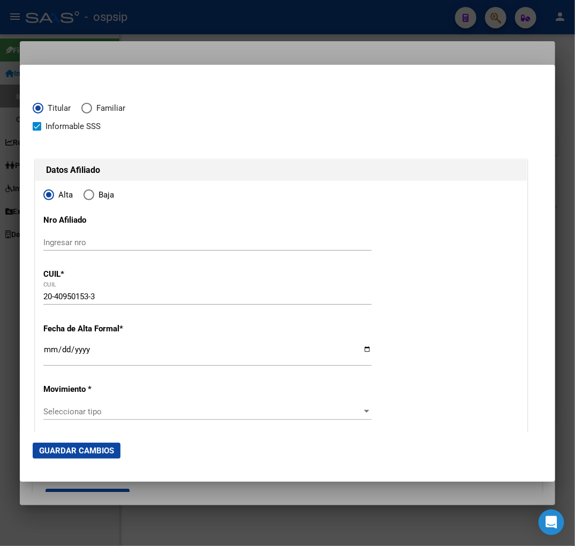
type input "BOULOGNE"
click at [45, 348] on input "Ingresar fecha" at bounding box center [207, 353] width 328 height 17
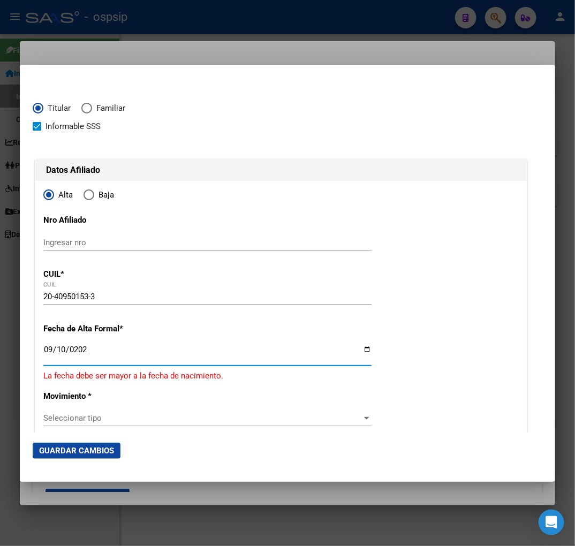
type input "2025-09-10"
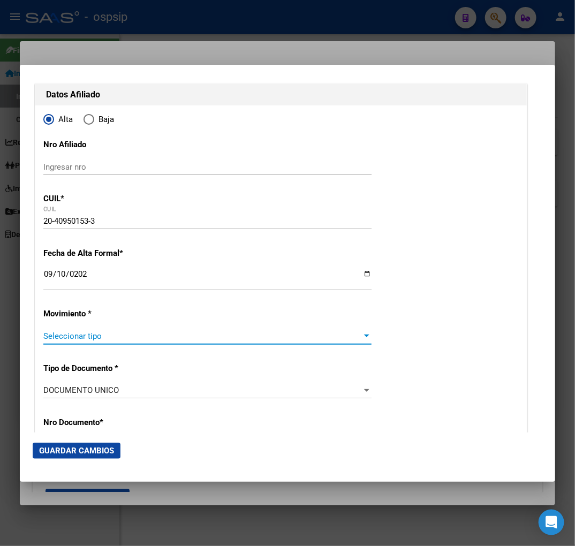
scroll to position [119, 0]
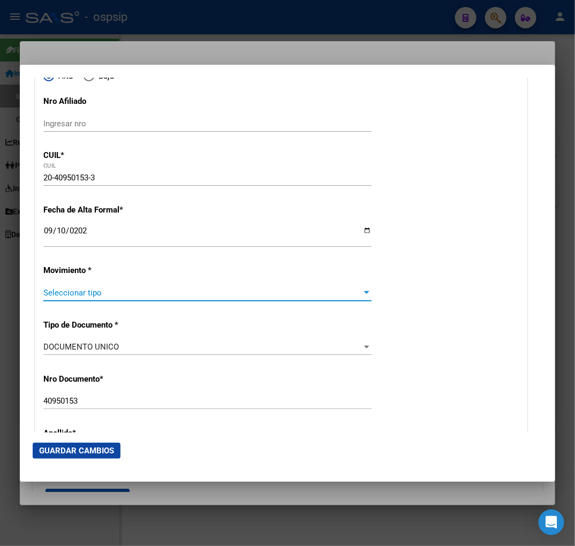
click at [174, 293] on span "Seleccionar tipo" at bounding box center [202, 293] width 318 height 10
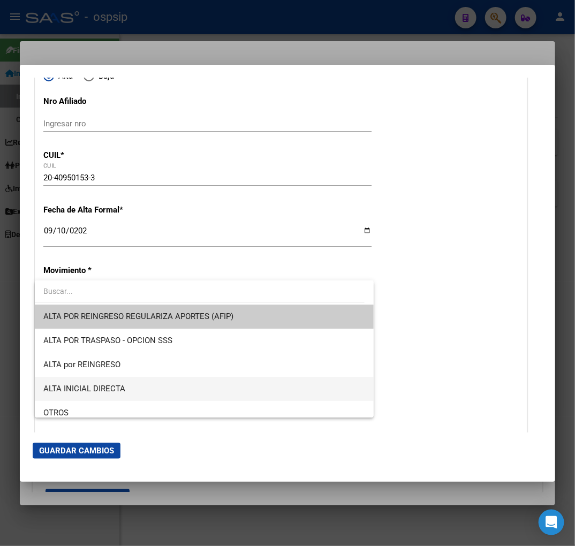
click at [187, 393] on span "ALTA INICIAL DIRECTA" at bounding box center [204, 389] width 322 height 24
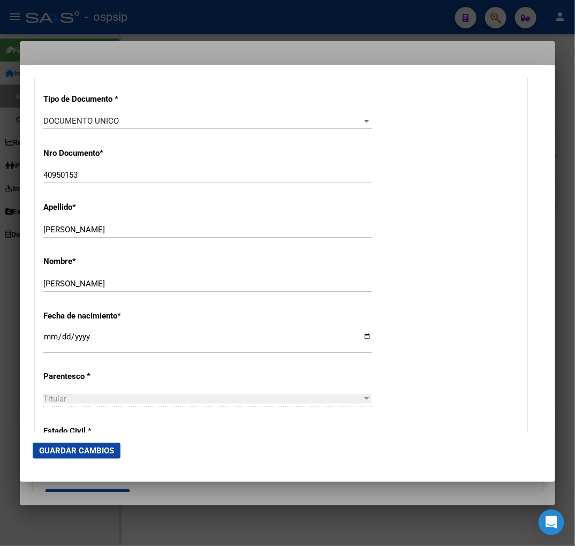
scroll to position [416, 0]
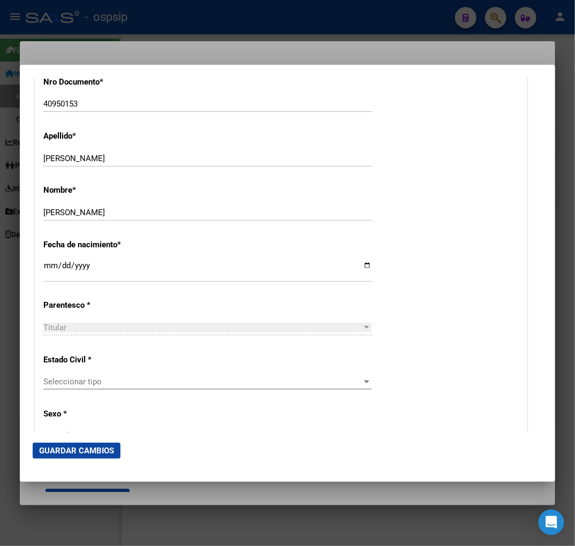
click at [172, 382] on span "Seleccionar tipo" at bounding box center [202, 382] width 318 height 10
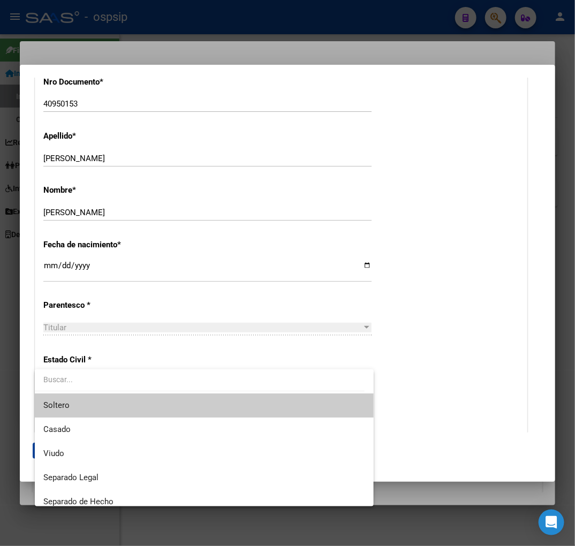
click at [168, 400] on span "Soltero" at bounding box center [204, 405] width 322 height 24
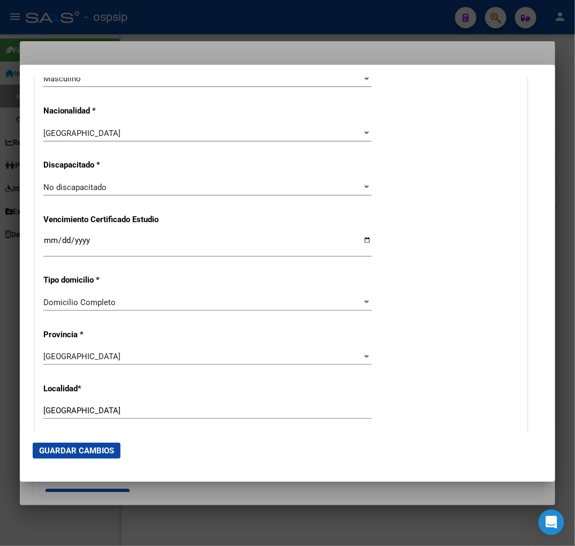
scroll to position [951, 0]
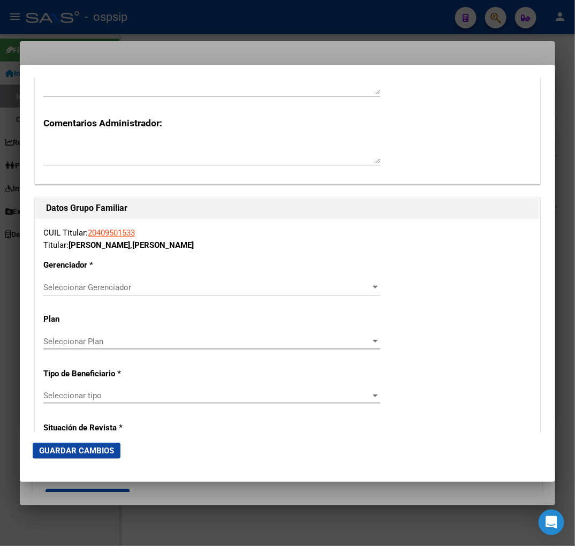
scroll to position [1843, 0]
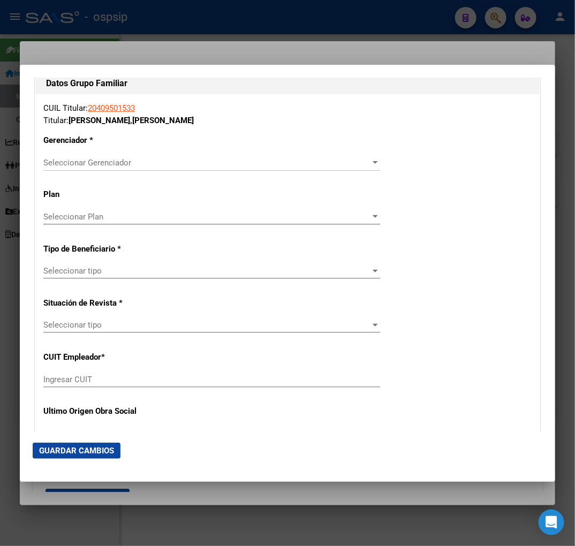
click at [135, 164] on span "Seleccionar Gerenciador" at bounding box center [206, 163] width 327 height 10
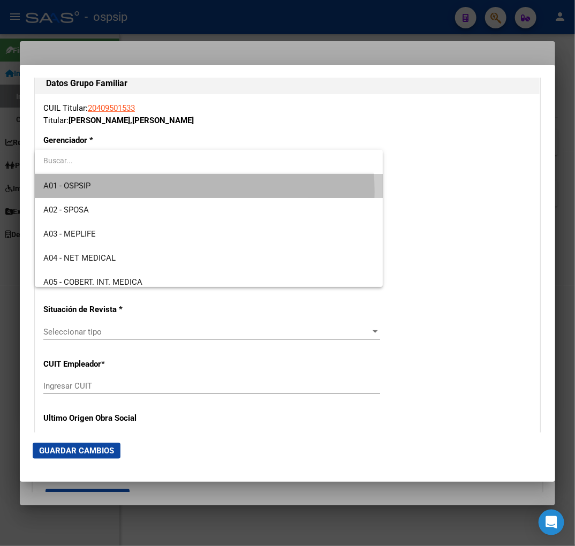
click at [167, 192] on span "A01 - OSPSIP" at bounding box center [208, 186] width 331 height 24
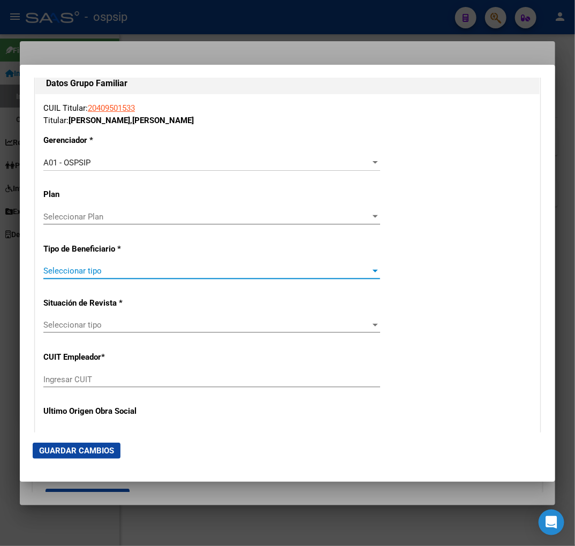
click at [138, 271] on span "Seleccionar tipo" at bounding box center [206, 271] width 327 height 10
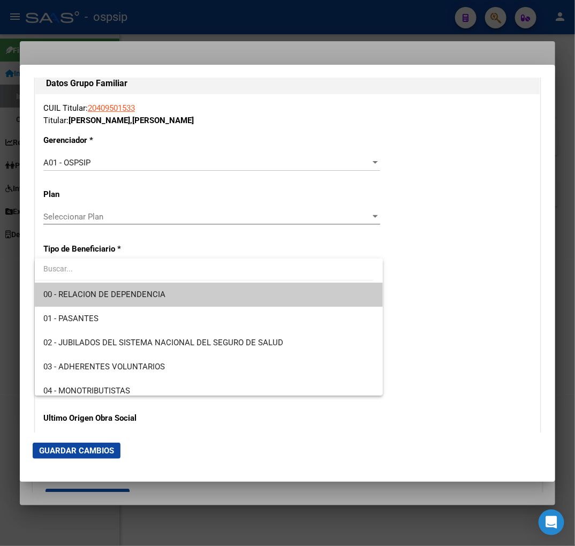
click at [161, 302] on span "00 - RELACION DE DEPENDENCIA" at bounding box center [208, 295] width 331 height 24
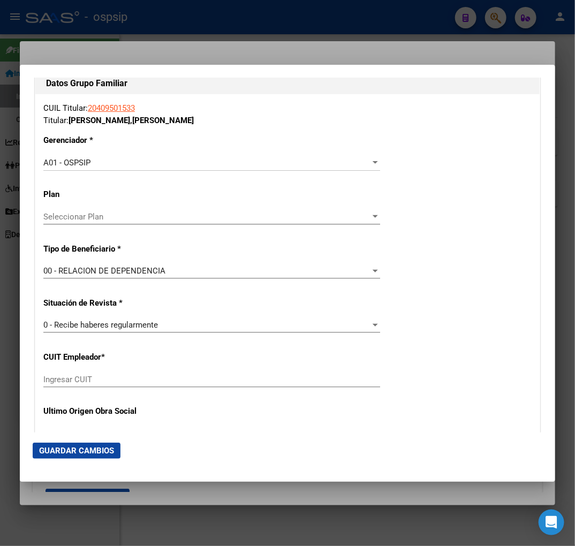
click at [72, 386] on div "Ingresar CUIT" at bounding box center [211, 379] width 337 height 16
type input "30-71248749-2"
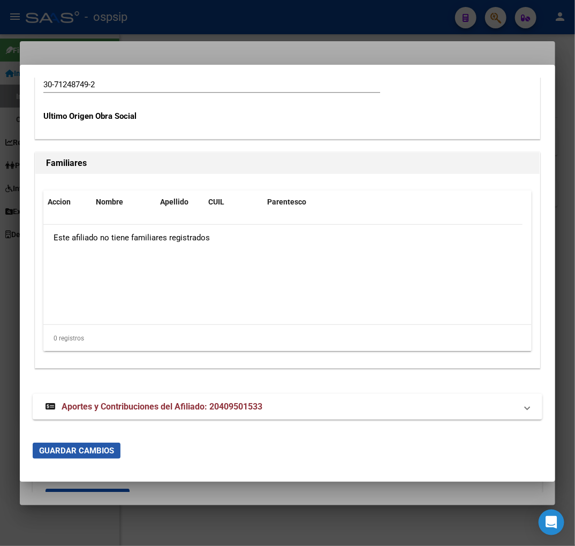
click at [91, 450] on span "Guardar Cambios" at bounding box center [76, 451] width 75 height 10
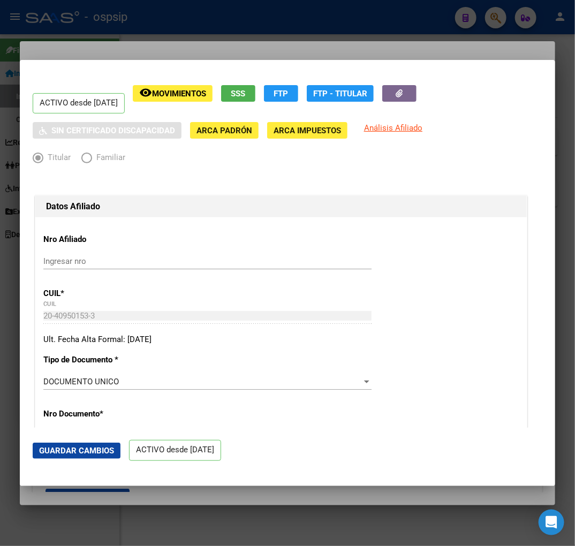
click at [180, 47] on div at bounding box center [287, 273] width 575 height 546
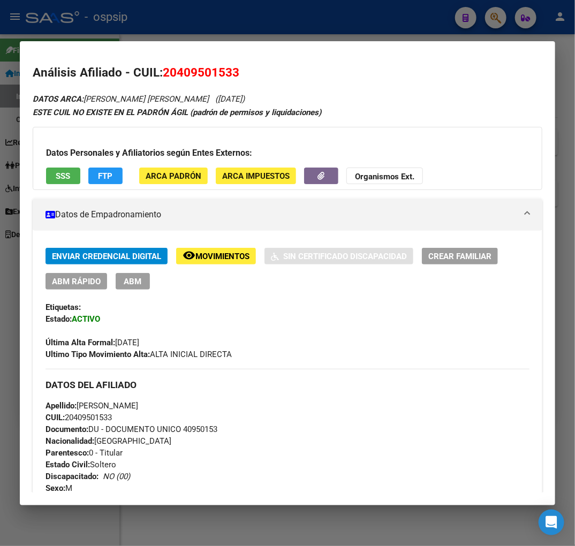
click at [328, 32] on div at bounding box center [287, 273] width 575 height 546
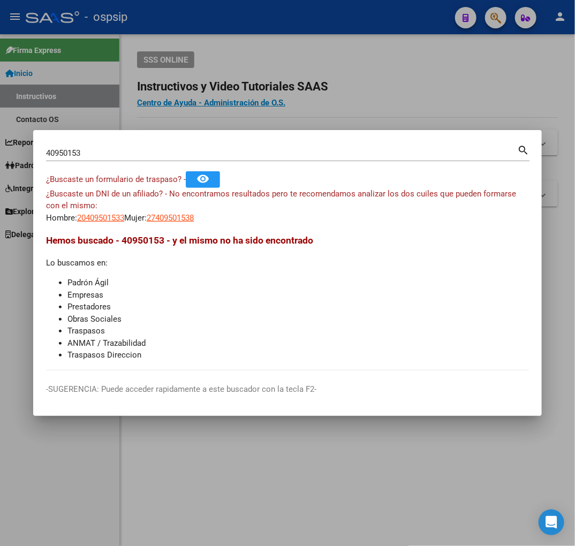
drag, startPoint x: 498, startPoint y: 97, endPoint x: 468, endPoint y: 97, distance: 29.4
click at [498, 97] on div at bounding box center [287, 273] width 575 height 546
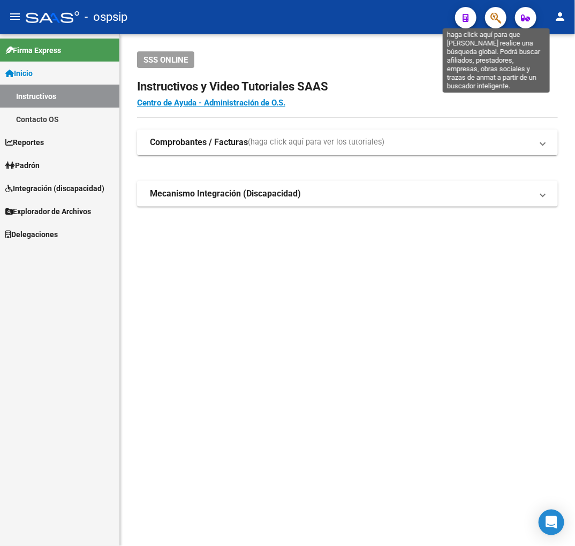
click at [490, 18] on icon "button" at bounding box center [495, 18] width 11 height 12
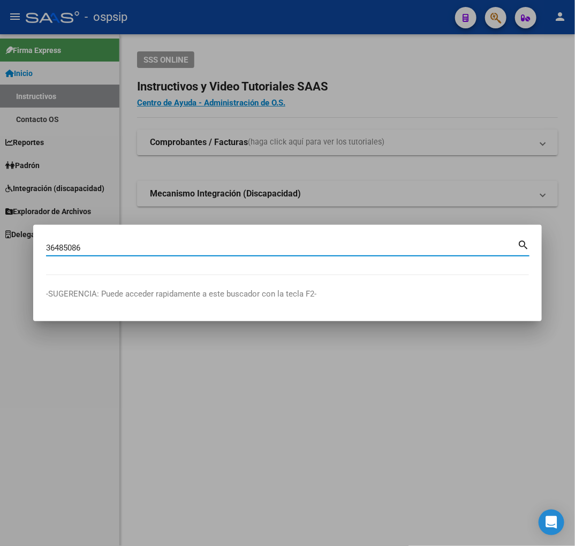
type input "36485086"
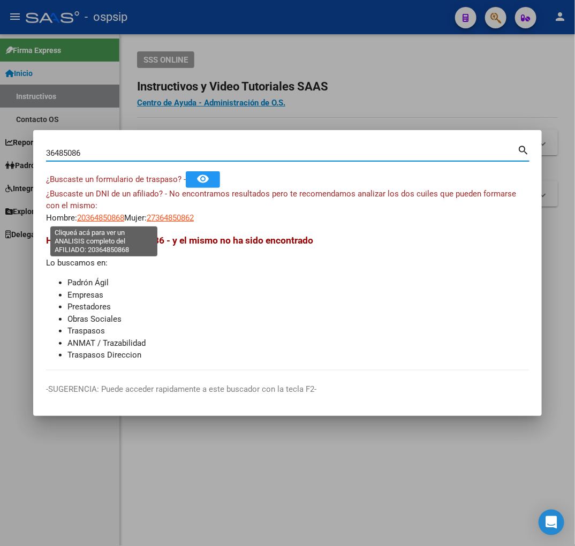
click at [95, 216] on span "20364850868" at bounding box center [100, 218] width 47 height 10
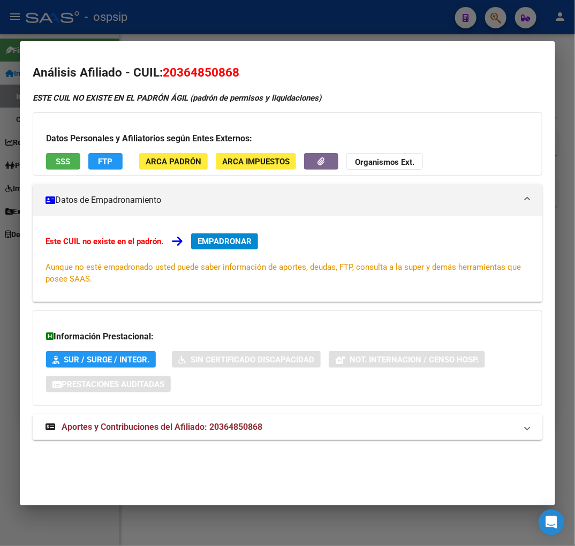
click at [210, 22] on div at bounding box center [287, 273] width 575 height 546
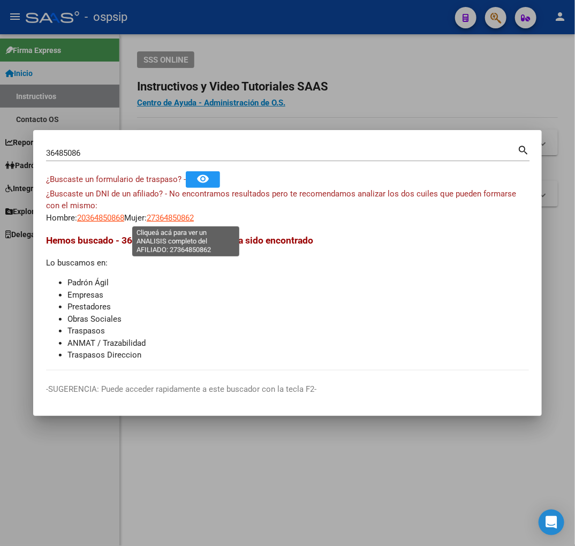
click at [188, 215] on span "27364850862" at bounding box center [170, 218] width 47 height 10
type textarea "27364850862"
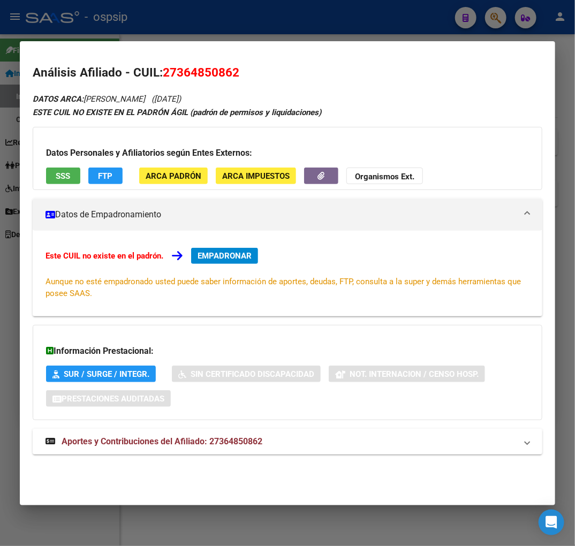
click at [315, 450] on mat-expansion-panel-header "Aportes y Contribuciones del Afiliado: 27364850862" at bounding box center [288, 442] width 510 height 26
